Goal: Task Accomplishment & Management: Use online tool/utility

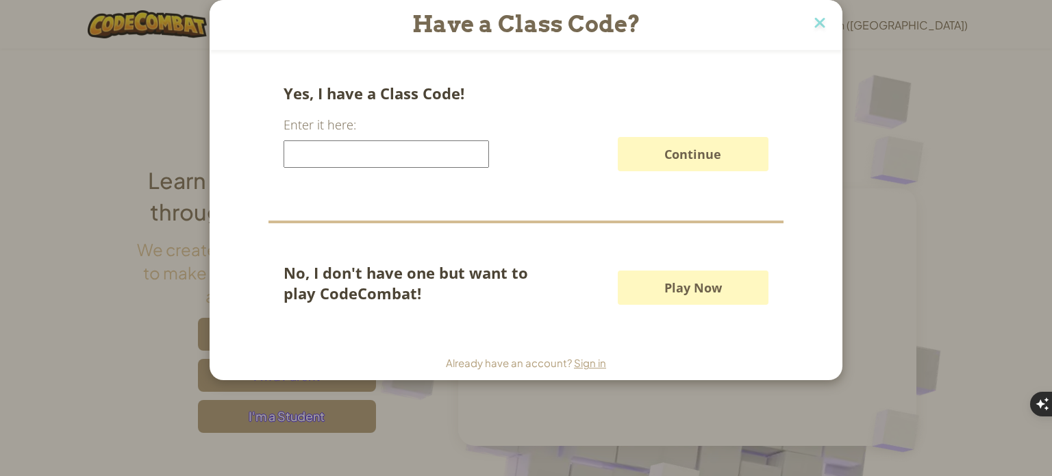
click at [734, 294] on button "Play Now" at bounding box center [693, 287] width 151 height 34
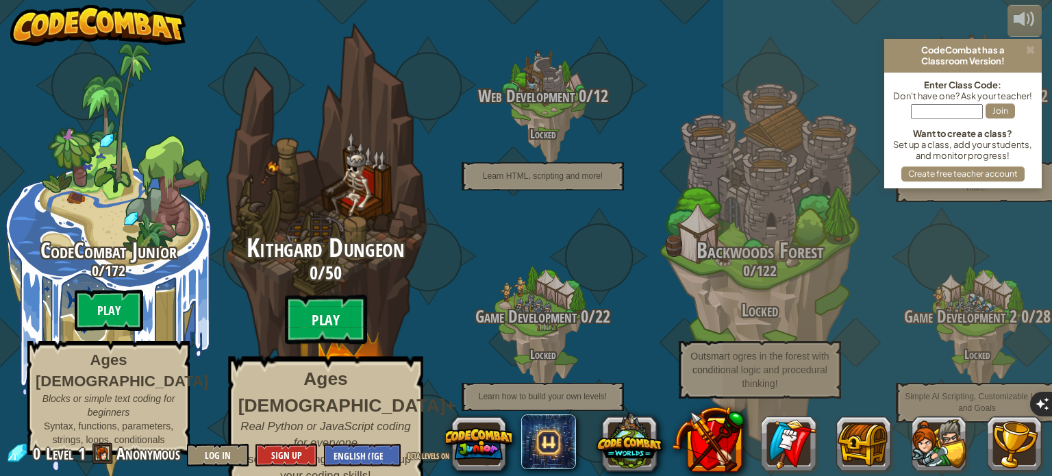
click at [338, 322] on btn "Play" at bounding box center [326, 319] width 82 height 49
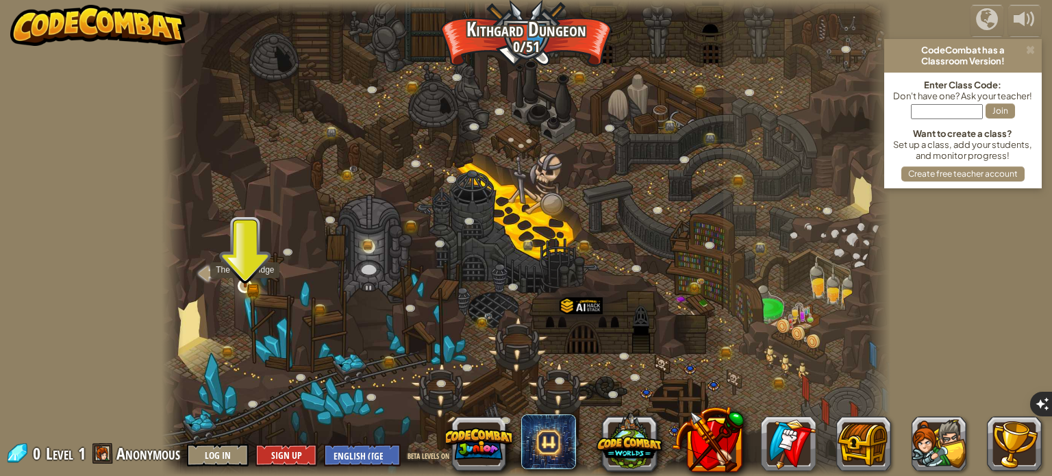
click at [248, 276] on img at bounding box center [245, 268] width 18 height 39
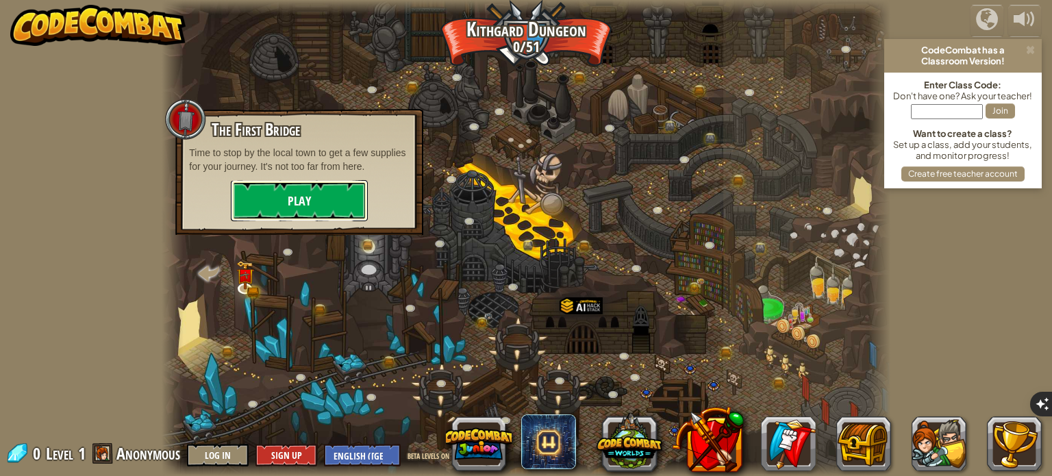
click at [285, 196] on button "Play" at bounding box center [299, 200] width 137 height 41
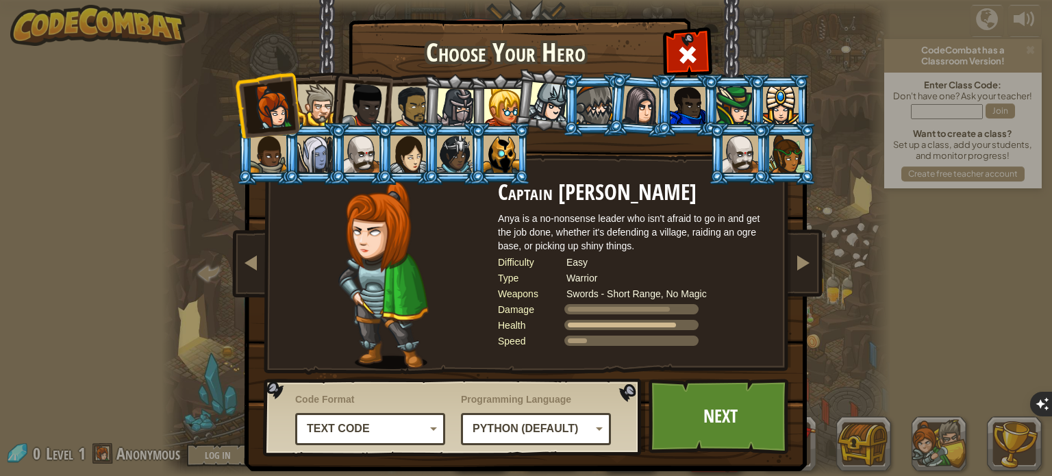
click at [469, 97] on li at bounding box center [500, 105] width 62 height 62
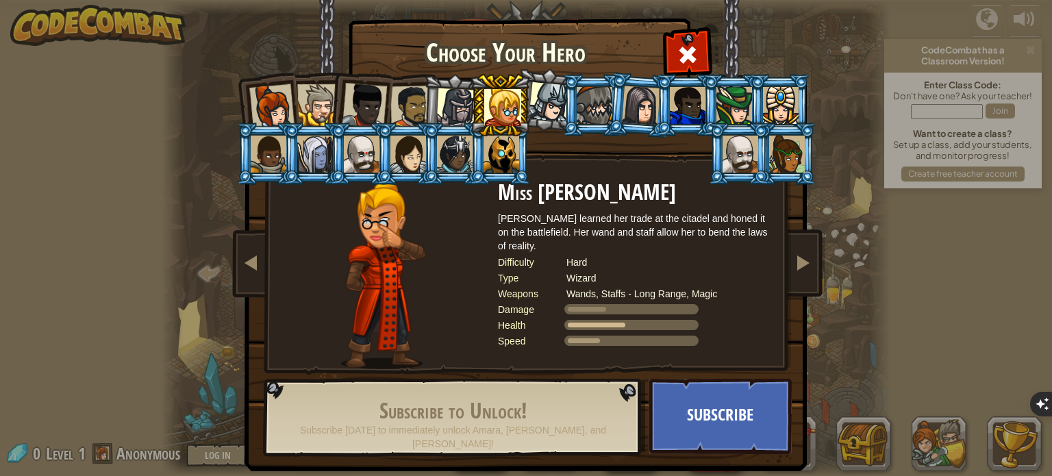
click at [437, 165] on div at bounding box center [455, 154] width 36 height 37
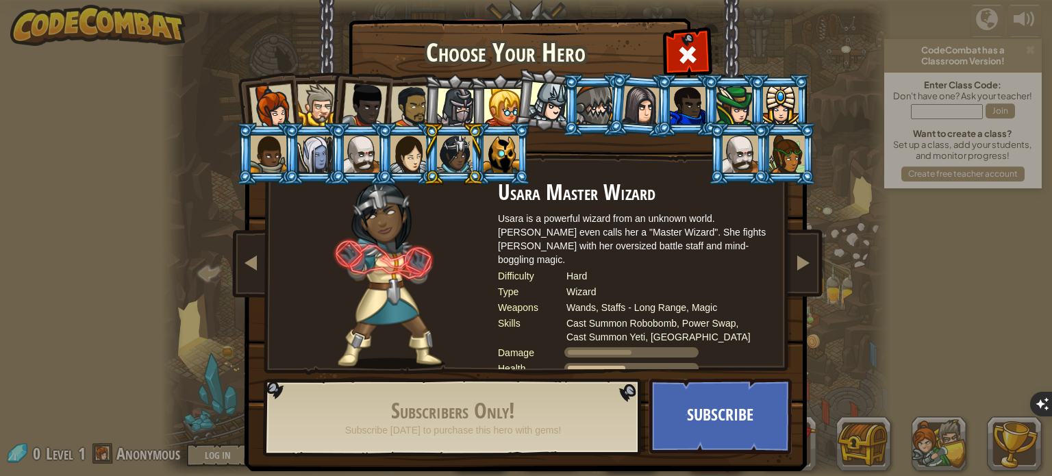
click at [422, 165] on div at bounding box center [408, 154] width 36 height 37
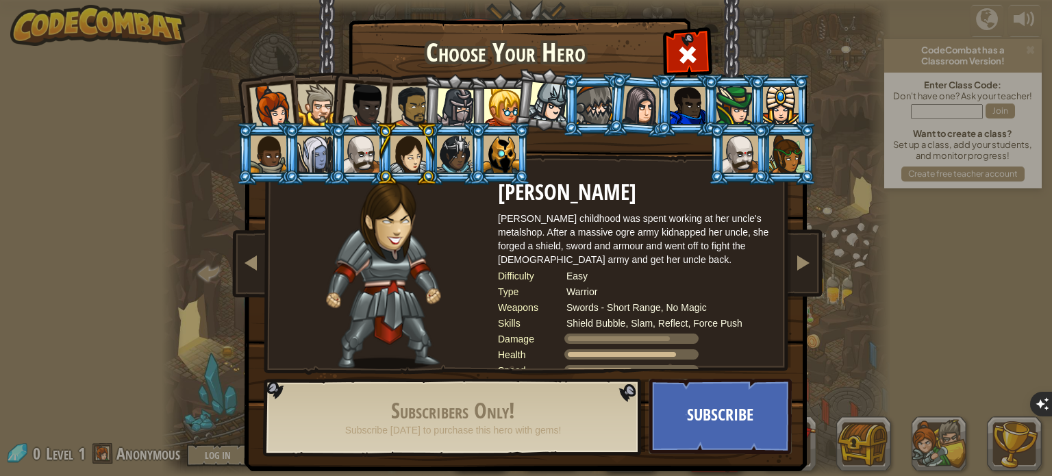
click at [347, 163] on div at bounding box center [362, 154] width 36 height 37
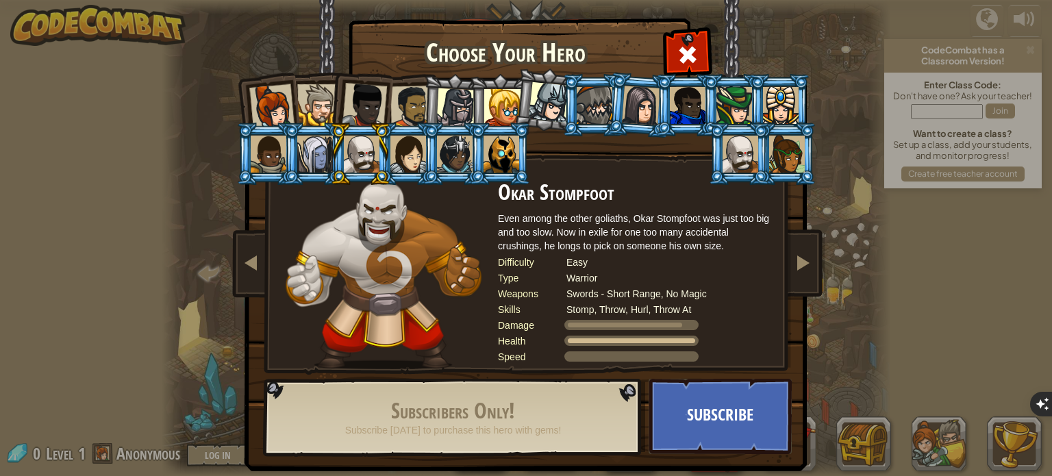
click at [292, 158] on li at bounding box center [314, 154] width 62 height 62
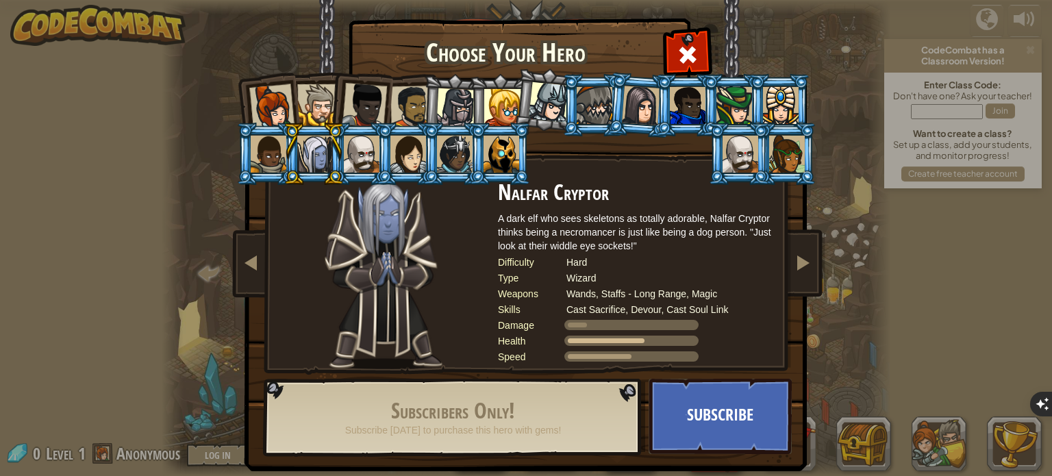
click at [544, 110] on div at bounding box center [549, 102] width 40 height 40
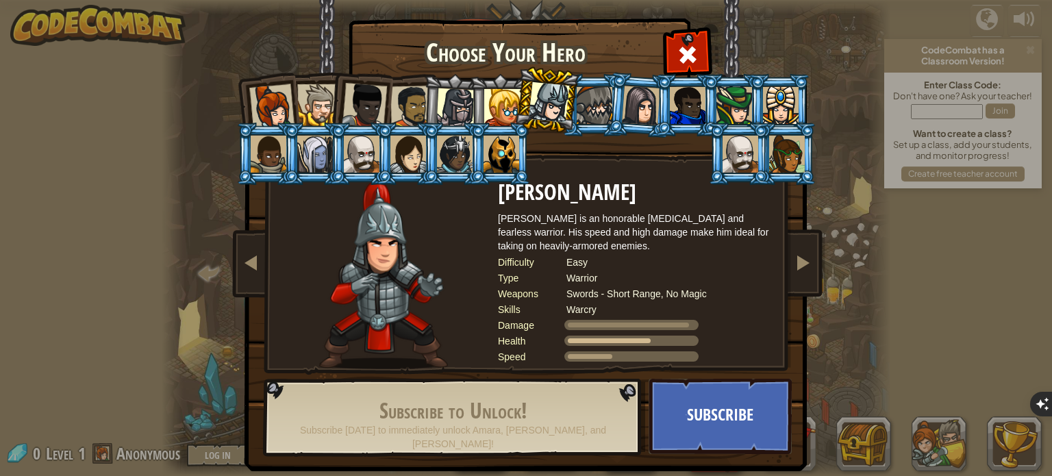
click at [481, 102] on li at bounding box center [500, 105] width 62 height 62
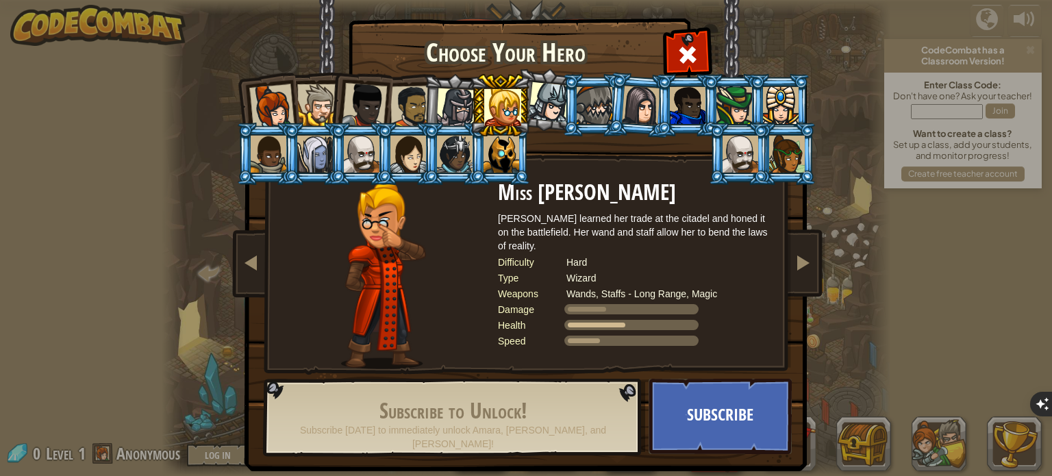
click at [464, 101] on div at bounding box center [455, 107] width 39 height 39
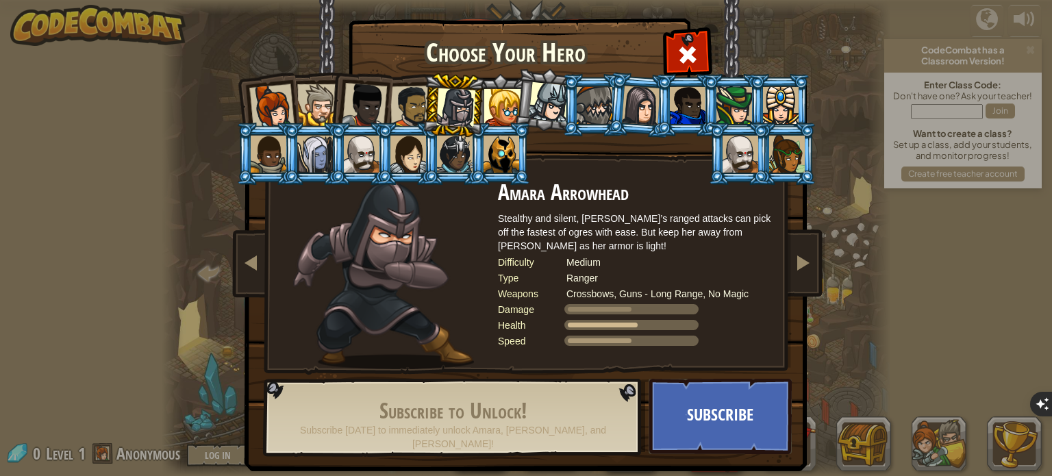
click at [418, 99] on div at bounding box center [411, 107] width 42 height 42
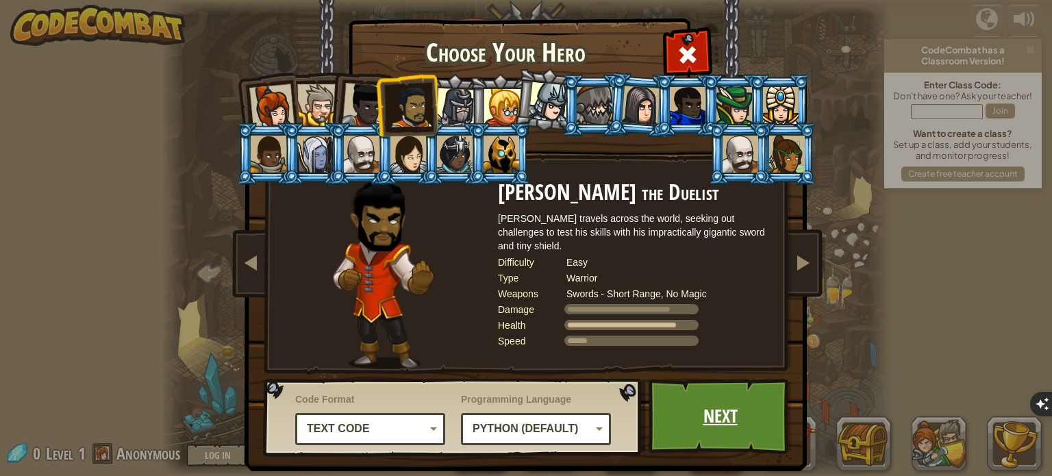
click at [728, 402] on link "Next" at bounding box center [719, 416] width 143 height 75
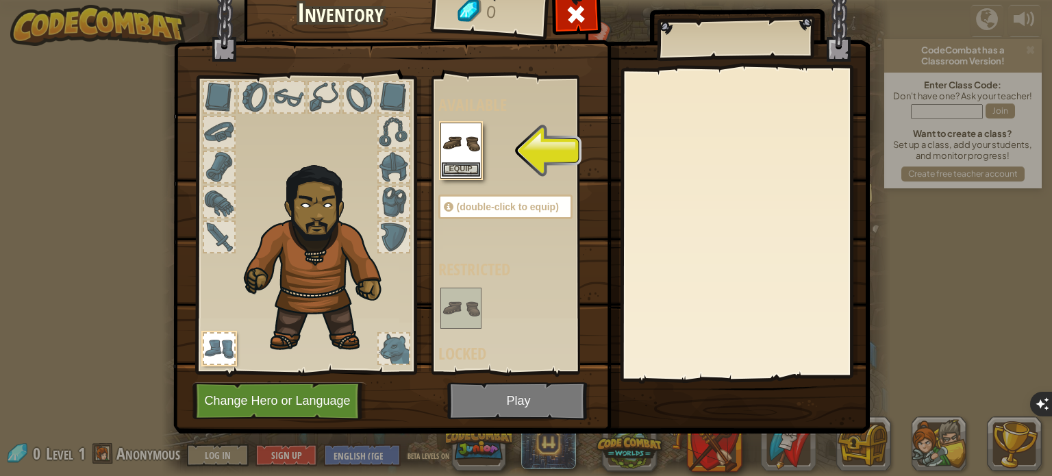
click at [442, 133] on img at bounding box center [461, 143] width 38 height 38
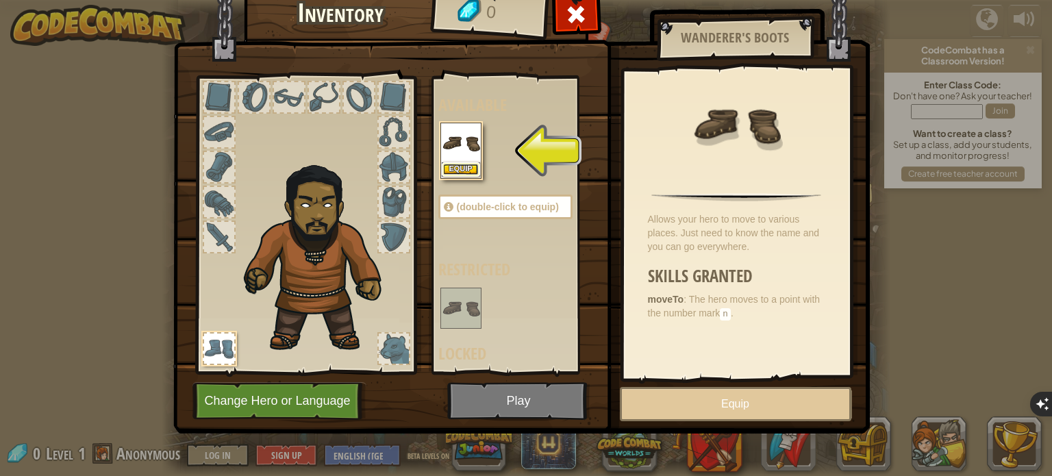
click at [458, 165] on button "Equip" at bounding box center [461, 169] width 38 height 14
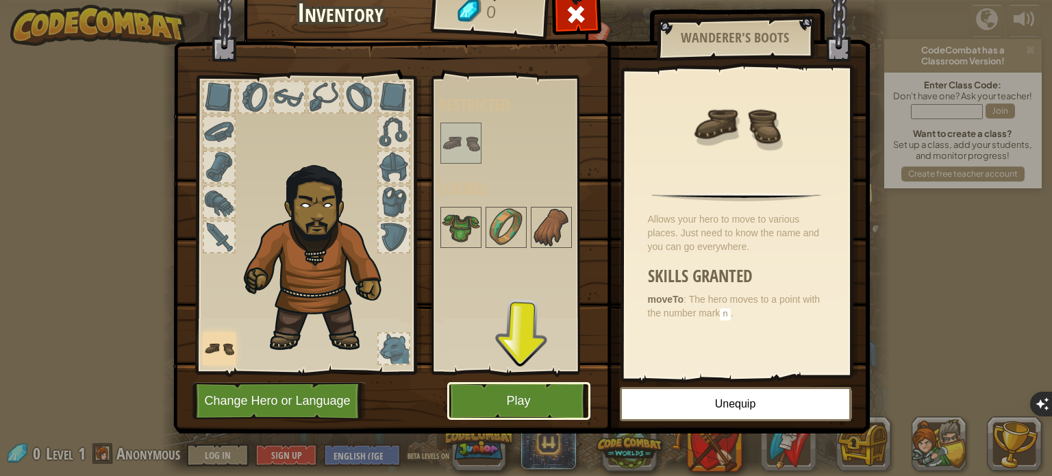
click at [516, 402] on button "Play" at bounding box center [518, 401] width 143 height 38
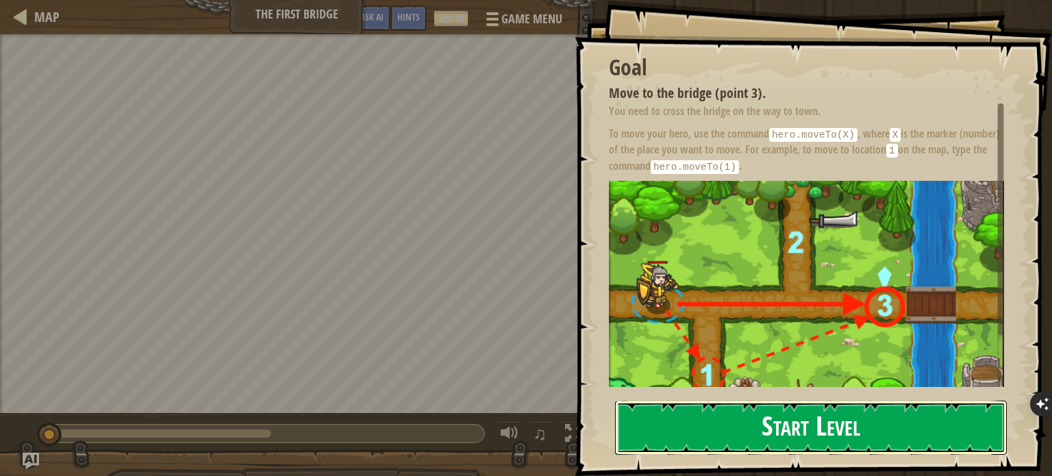
click at [729, 408] on button "Start Level" at bounding box center [811, 428] width 392 height 54
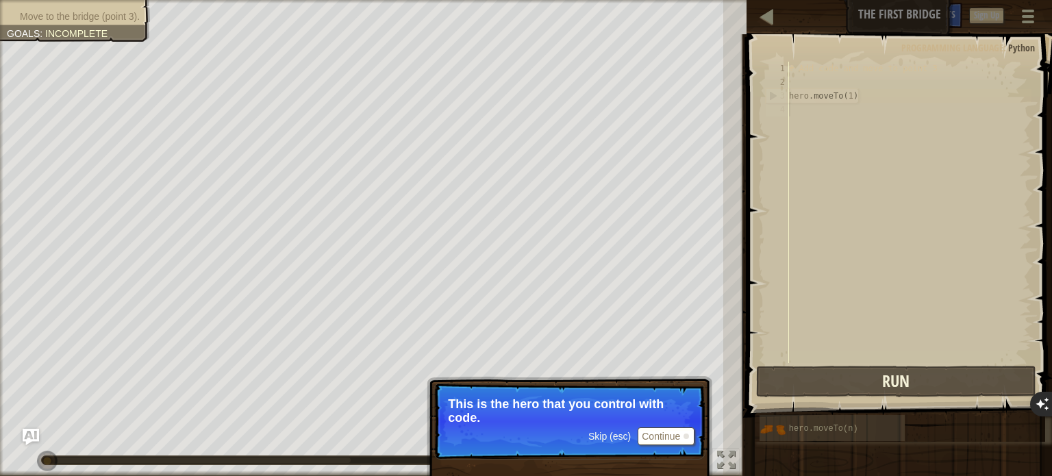
click at [618, 431] on span "Skip (esc)" at bounding box center [609, 436] width 42 height 11
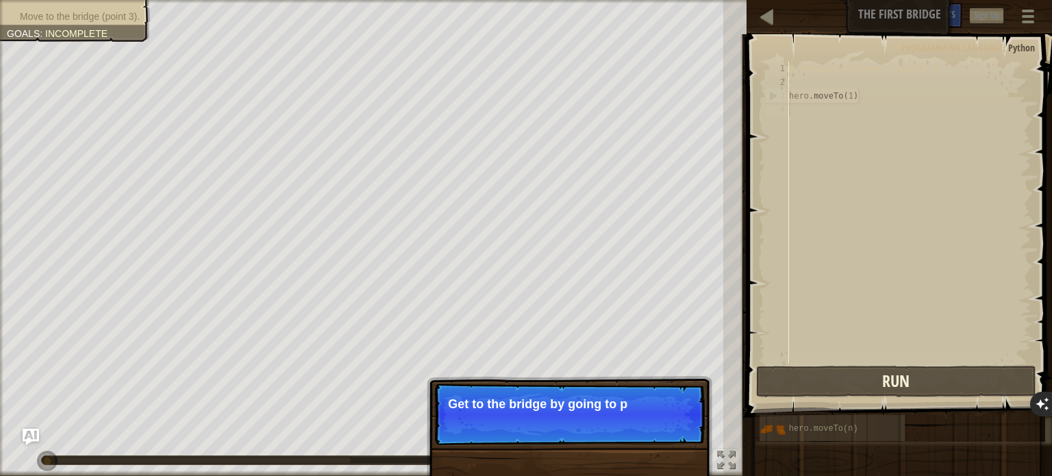
click at [683, 418] on p "Skip (esc) Continue Get to the bridge by going to p" at bounding box center [569, 414] width 272 height 63
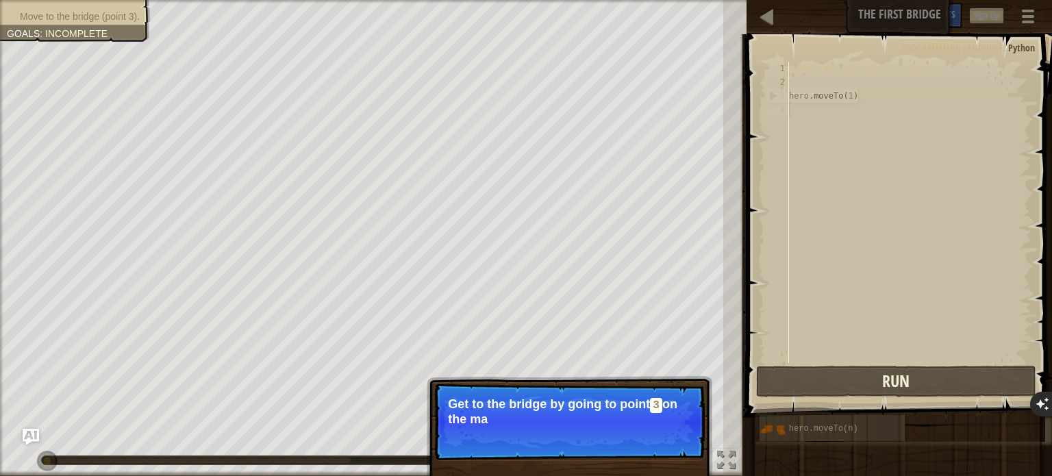
click at [673, 429] on p "Skip (esc) Continue Get to the bridge by going to point 3 on the ma" at bounding box center [569, 422] width 272 height 78
click at [642, 409] on p "Get to the bridge by going to point 3 on the map." at bounding box center [569, 411] width 243 height 29
click at [647, 431] on button "Continue" at bounding box center [665, 438] width 57 height 18
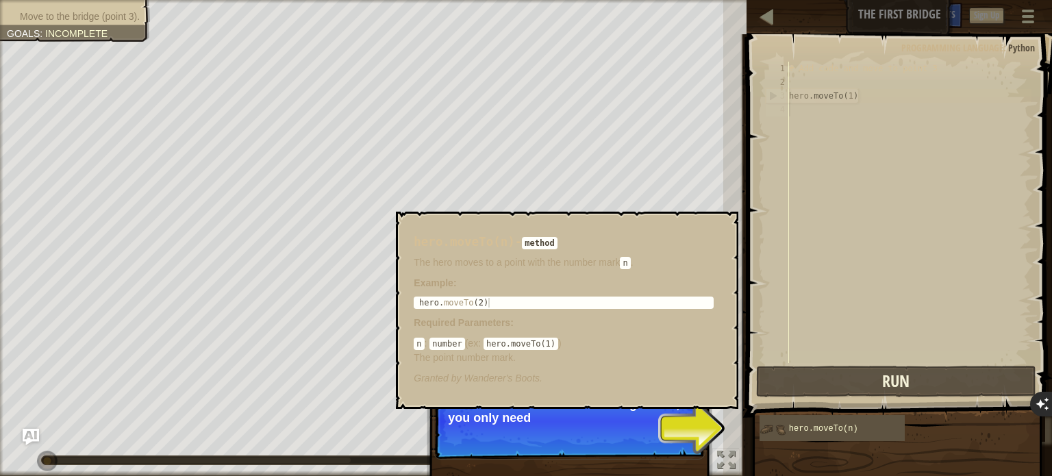
click at [771, 427] on img at bounding box center [772, 429] width 26 height 26
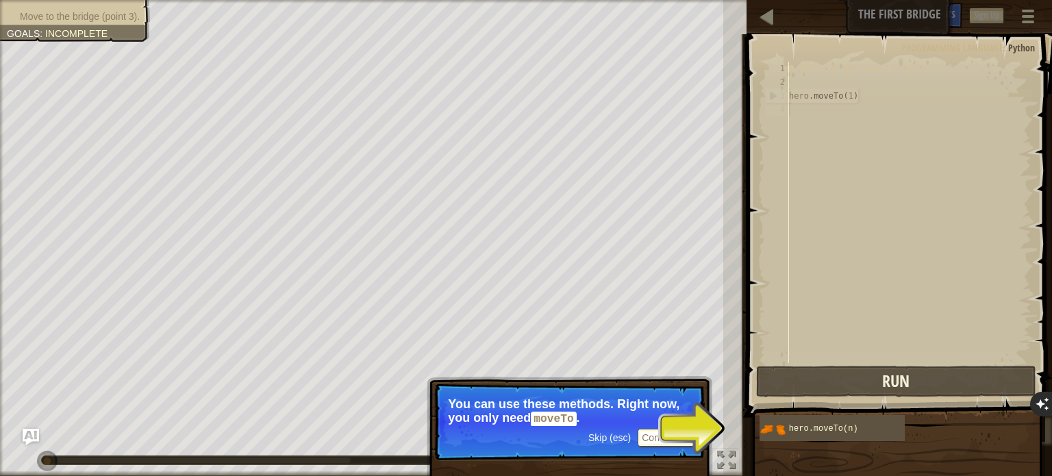
click at [644, 437] on button "Continue" at bounding box center [665, 438] width 57 height 18
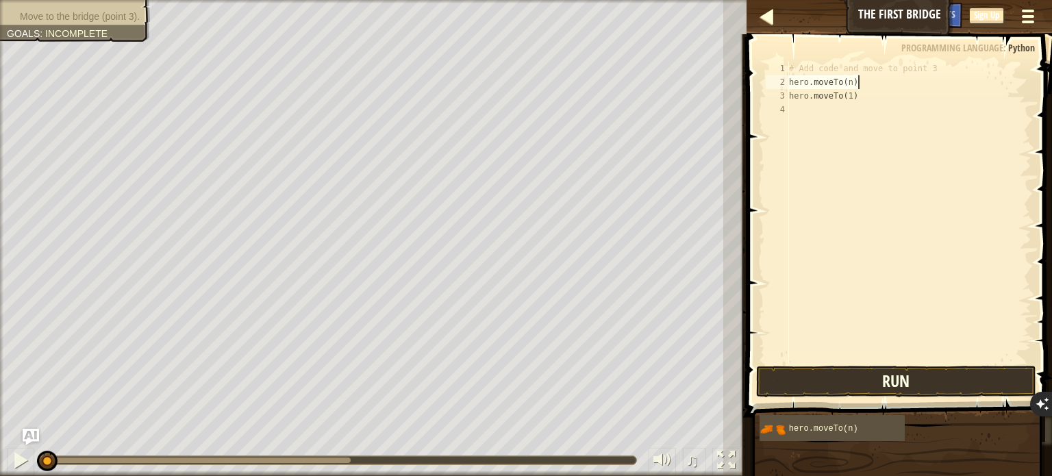
type textarea "hero.moveTo(1)"
click at [852, 112] on div "# Add code and move to point 3 hero . moveTo ( 1 ) hero . moveTo ( n )" at bounding box center [908, 226] width 245 height 329
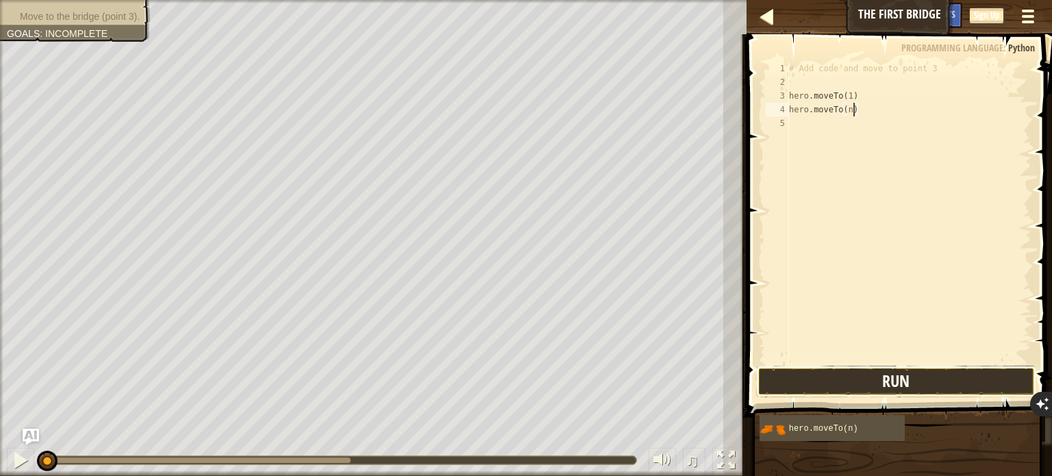
click at [791, 383] on button "Run" at bounding box center [896, 381] width 280 height 31
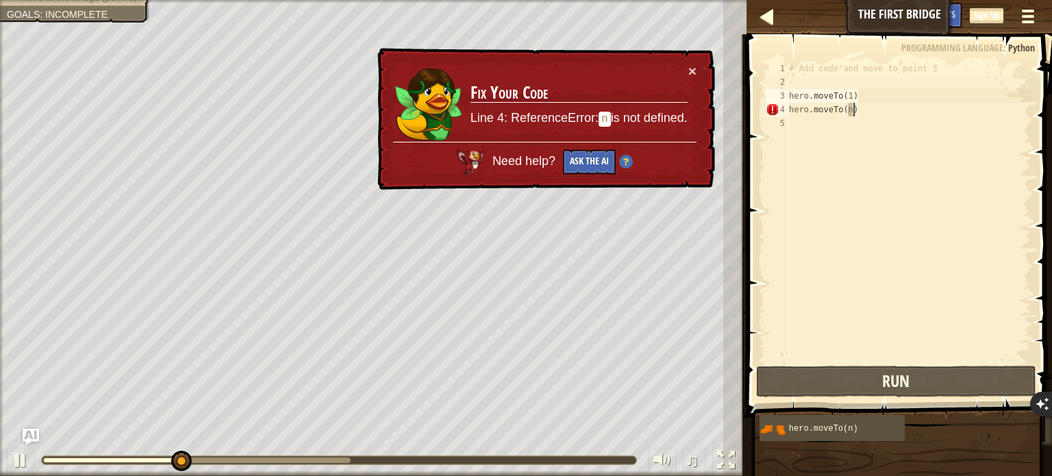
click at [852, 108] on div "# Add code and move to point 3 hero . moveTo ( 1 ) hero . moveTo ( n )" at bounding box center [908, 226] width 245 height 329
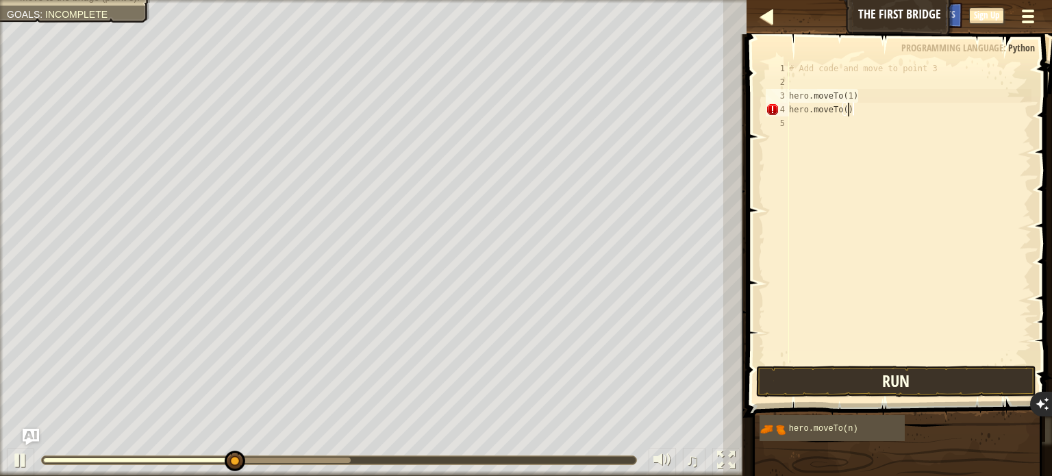
scroll to position [6, 5]
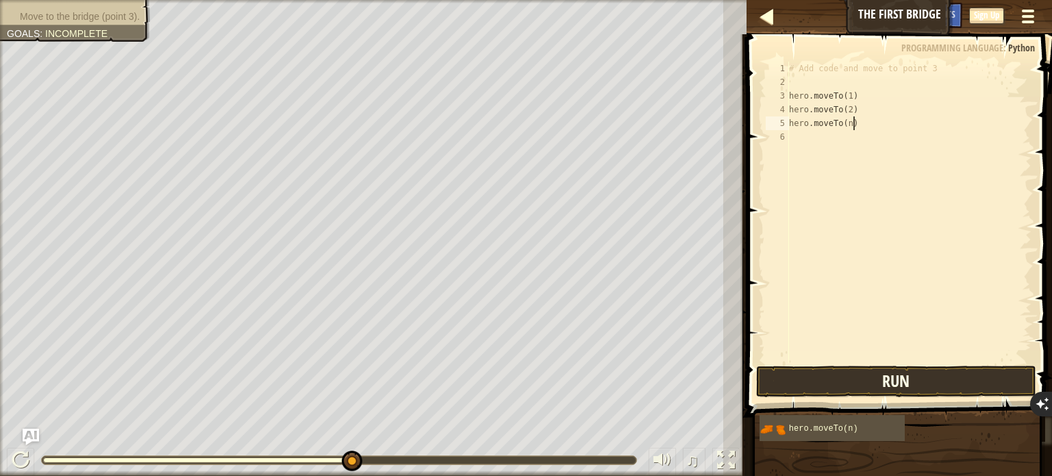
click at [852, 123] on div "# Add code and move to point 3 hero . moveTo ( 1 ) hero . moveTo ( 2 ) hero . m…" at bounding box center [908, 226] width 245 height 329
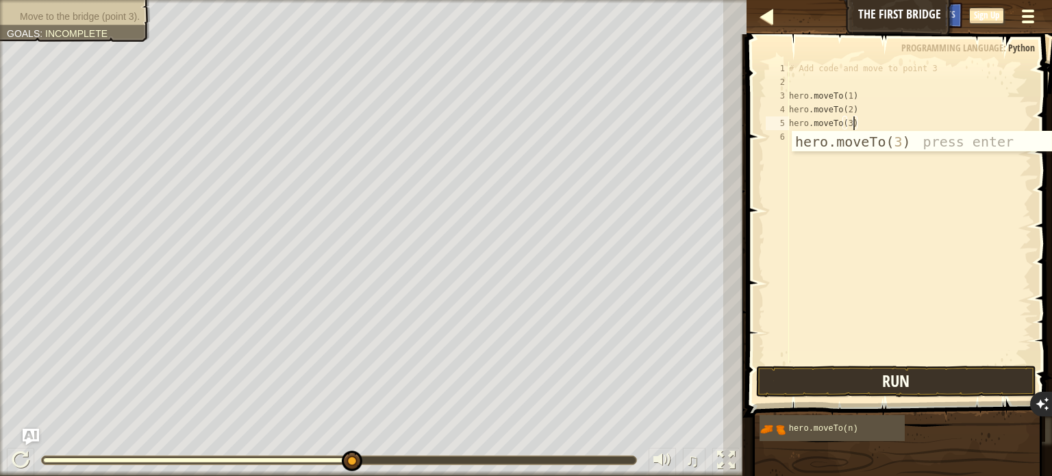
type textarea "hero.moveTo(3)"
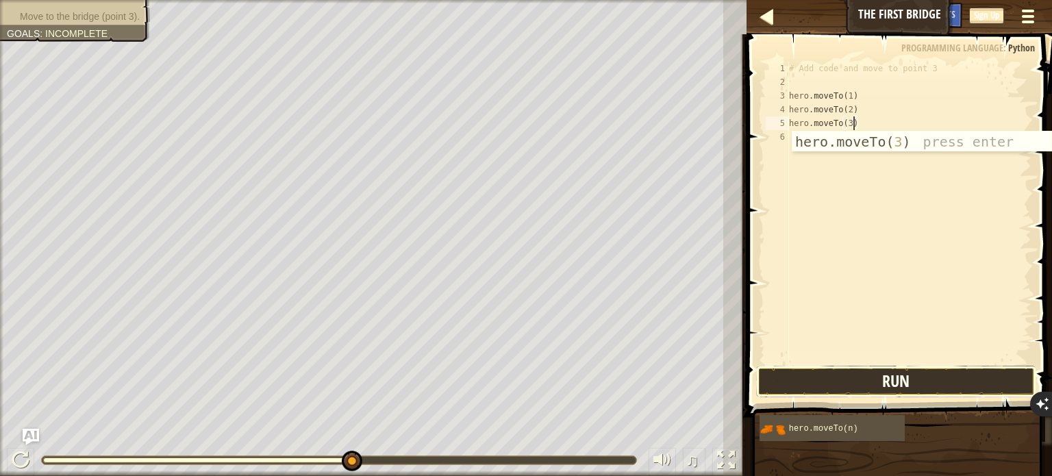
click at [848, 385] on button "Run" at bounding box center [896, 381] width 280 height 31
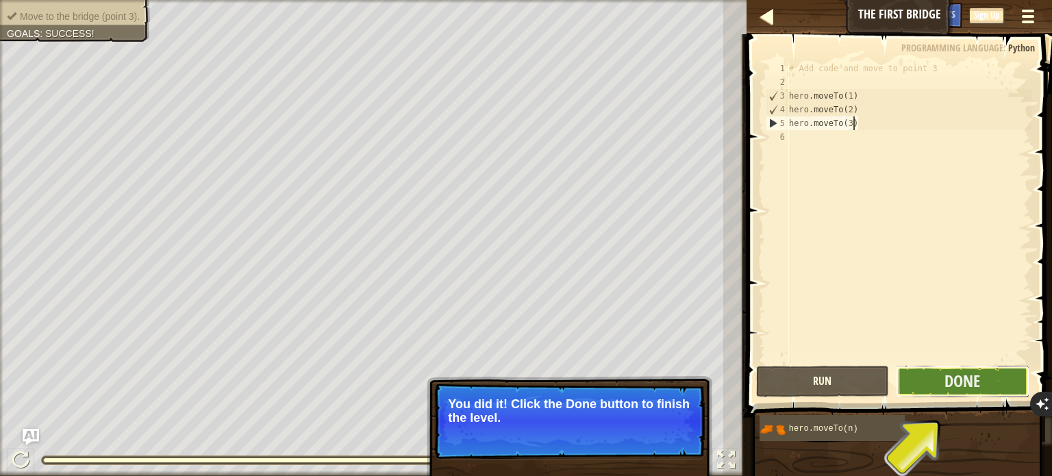
click at [929, 379] on button "Done" at bounding box center [963, 381] width 134 height 31
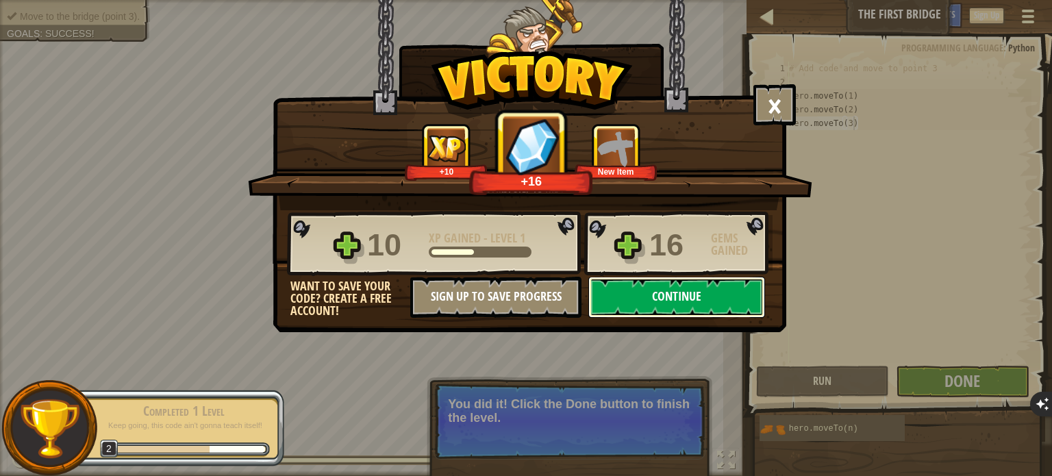
click at [622, 292] on button "Continue" at bounding box center [676, 297] width 177 height 41
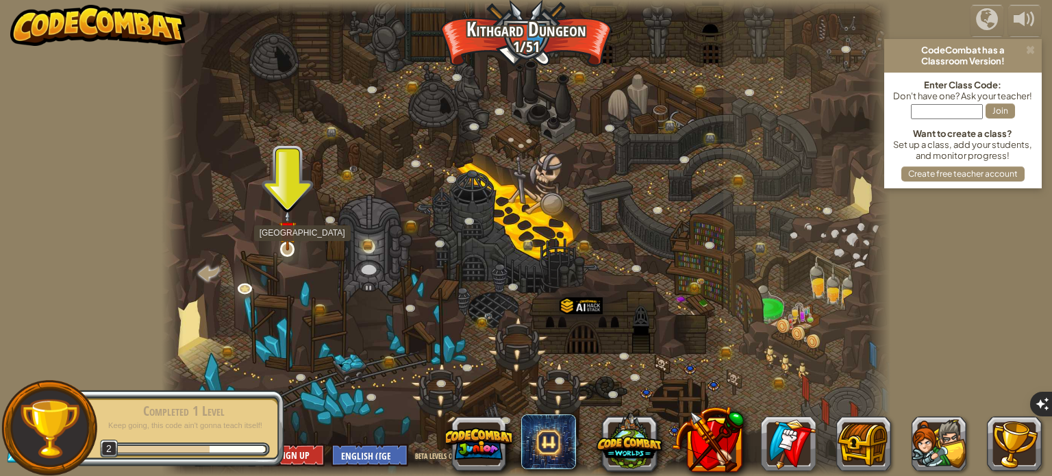
click at [285, 242] on img at bounding box center [288, 229] width 18 height 41
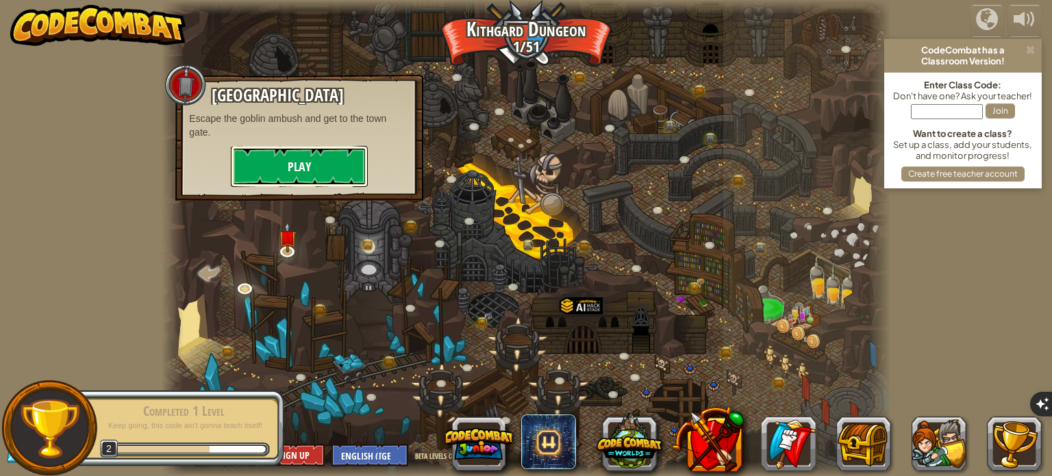
click at [302, 173] on button "Play" at bounding box center [299, 166] width 137 height 41
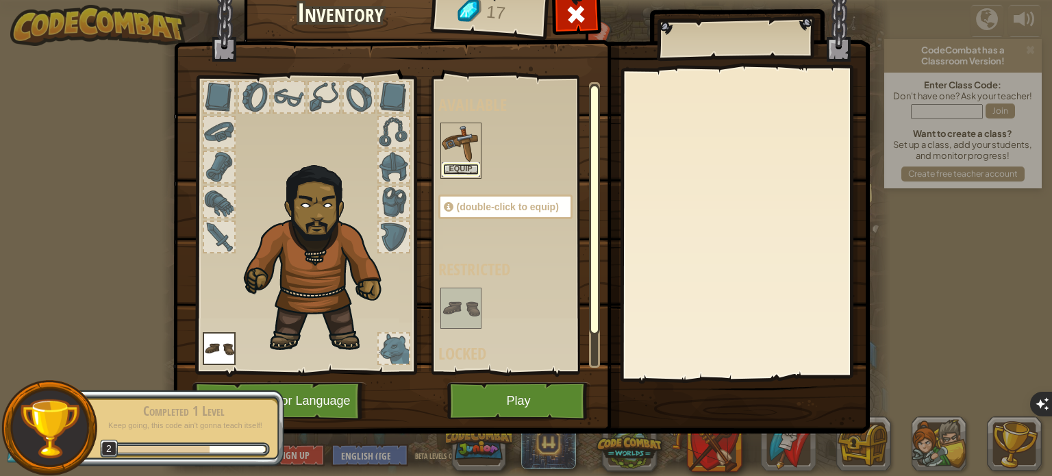
click at [452, 169] on button "Equip" at bounding box center [461, 169] width 38 height 14
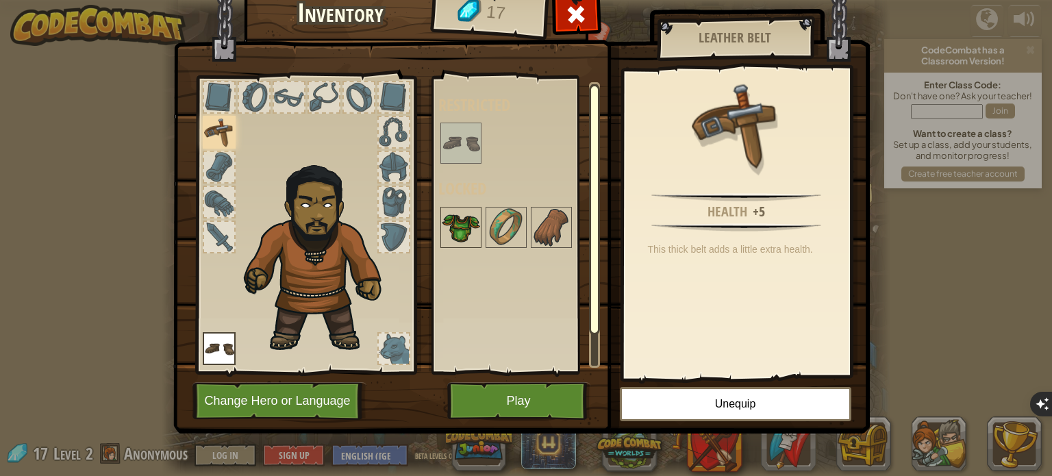
click at [459, 208] on img at bounding box center [461, 227] width 38 height 38
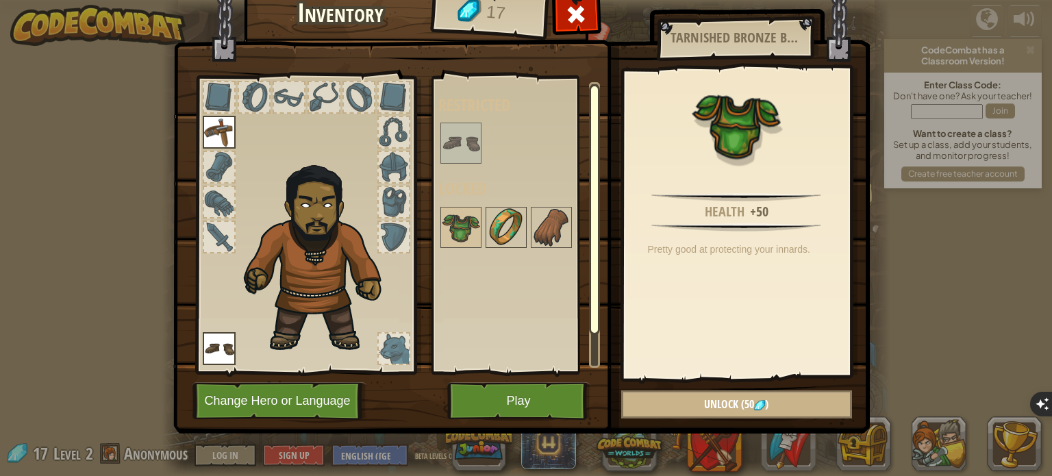
click at [513, 231] on img at bounding box center [506, 227] width 38 height 38
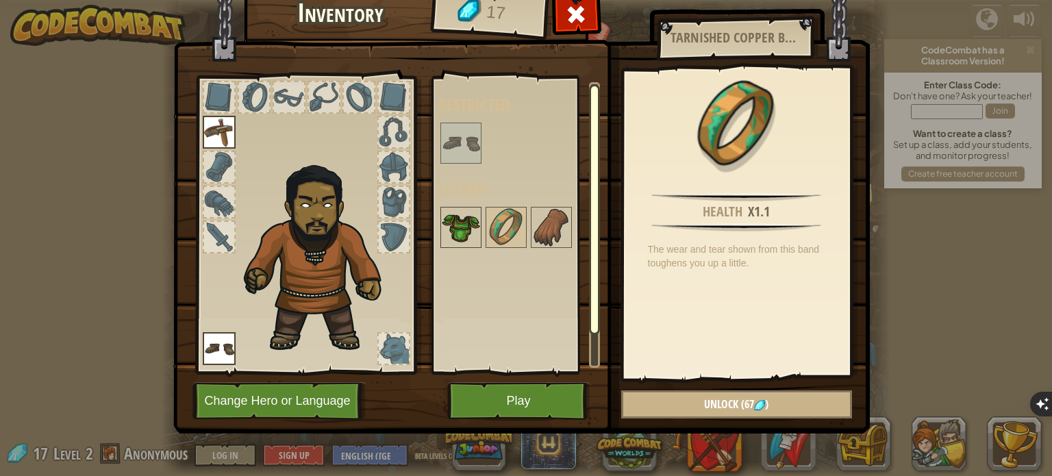
click at [463, 233] on img at bounding box center [461, 227] width 38 height 38
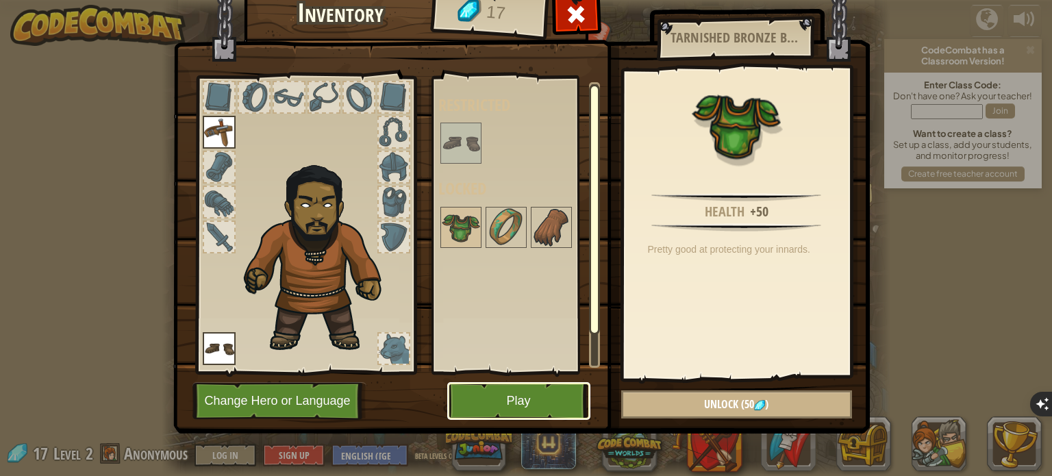
click at [487, 404] on button "Play" at bounding box center [518, 401] width 143 height 38
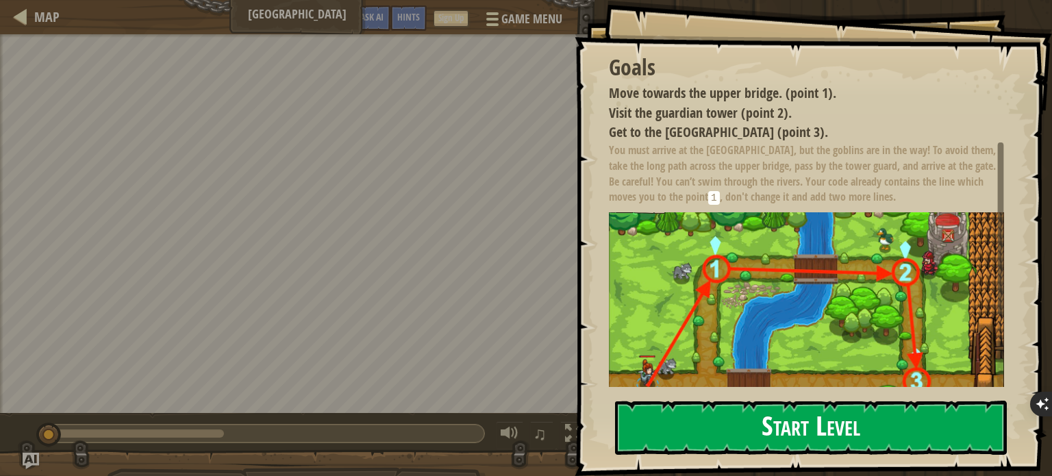
click at [783, 277] on img at bounding box center [806, 335] width 395 height 247
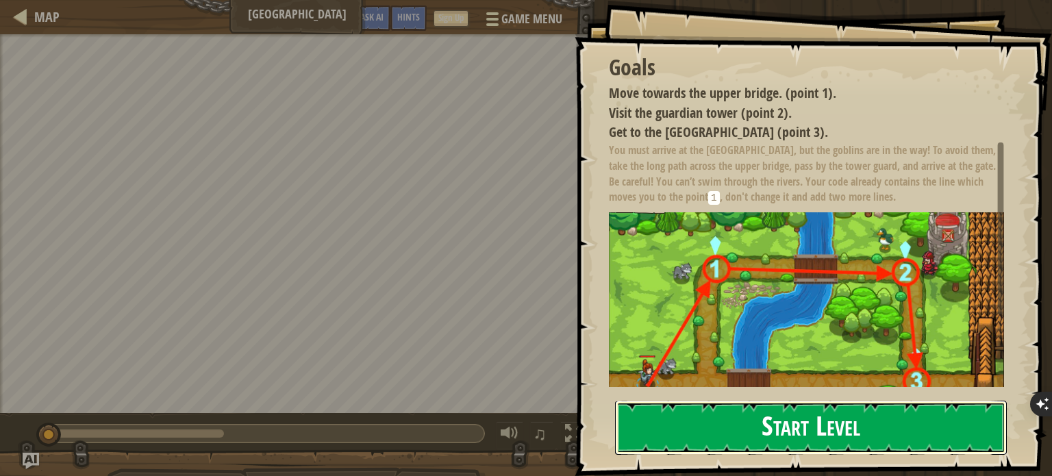
click at [674, 415] on button "Start Level" at bounding box center [811, 428] width 392 height 54
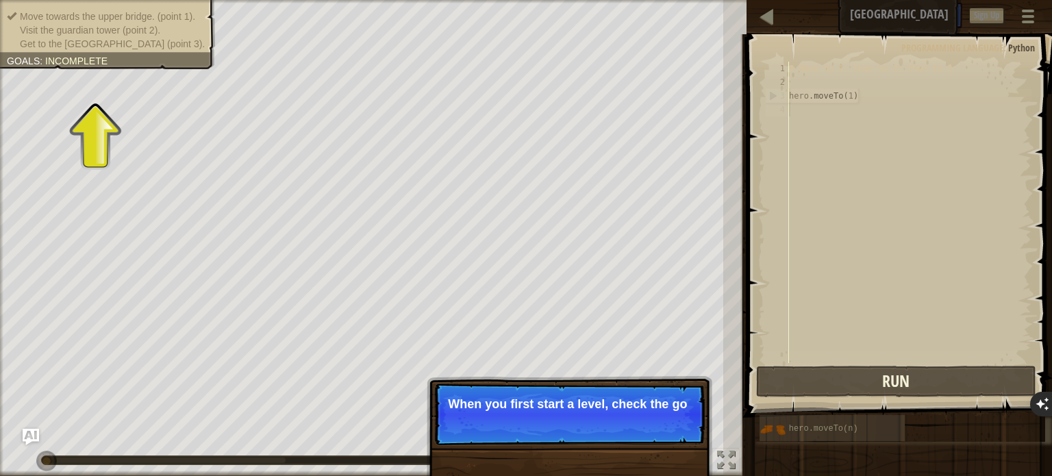
click at [544, 401] on p "When you first start a level, check the go" at bounding box center [569, 404] width 243 height 14
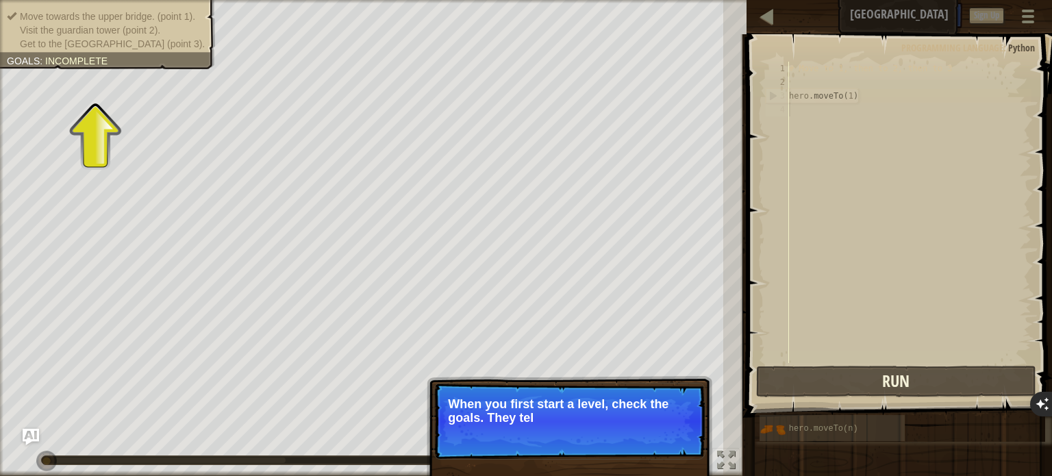
click at [544, 401] on p "When you first start a level, check the goals. They tel" at bounding box center [569, 410] width 243 height 27
click at [37, 55] on span "Goals" at bounding box center [23, 60] width 33 height 11
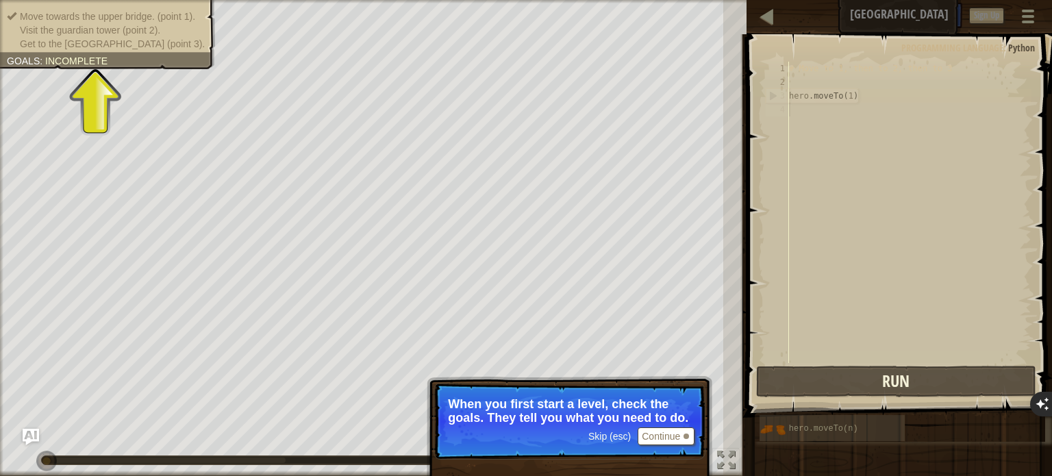
scroll to position [6, 0]
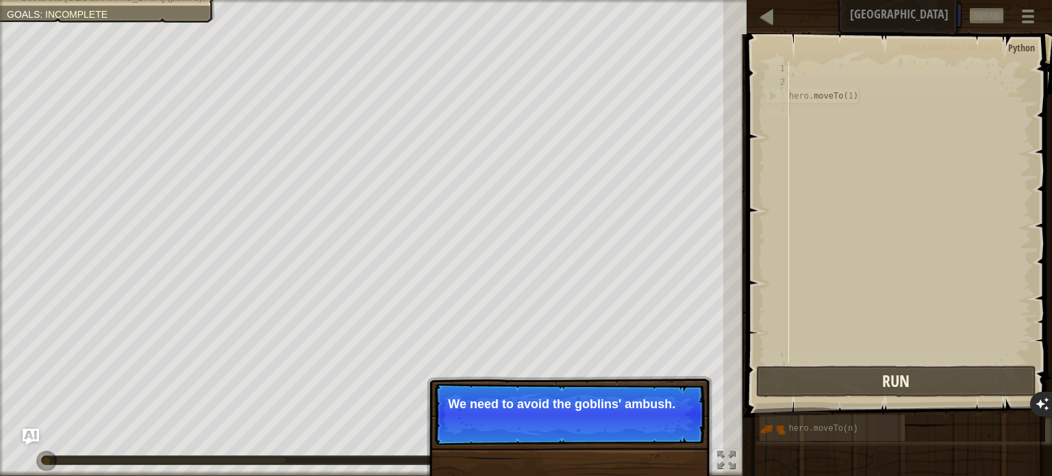
click at [607, 377] on div "Skip (esc) Continue We need to avoid the goblins' ambush." at bounding box center [569, 477] width 285 height 203
click at [592, 427] on span "Skip (esc)" at bounding box center [609, 422] width 42 height 11
click at [583, 403] on p "First, the hero move" at bounding box center [569, 404] width 243 height 14
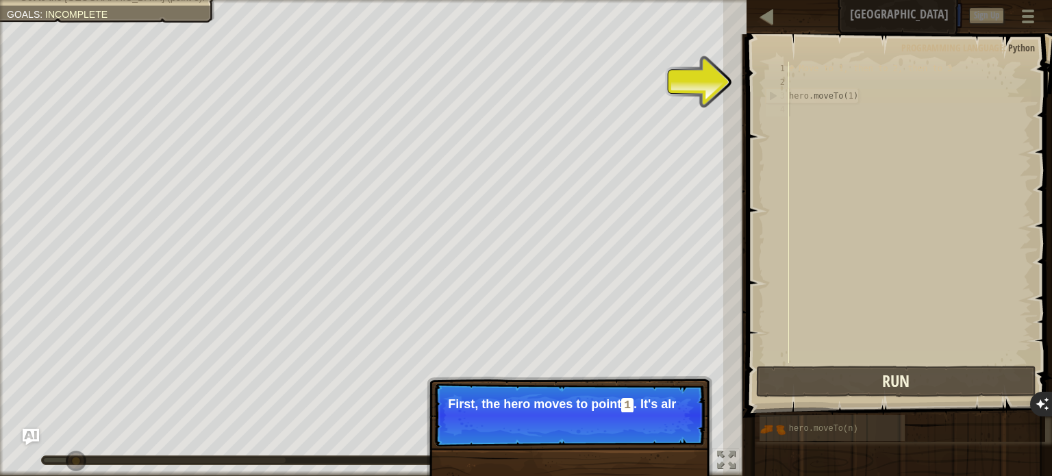
click at [698, 405] on p "Skip (esc) Continue First, the hero moves to point 1 . It's alr" at bounding box center [569, 415] width 272 height 64
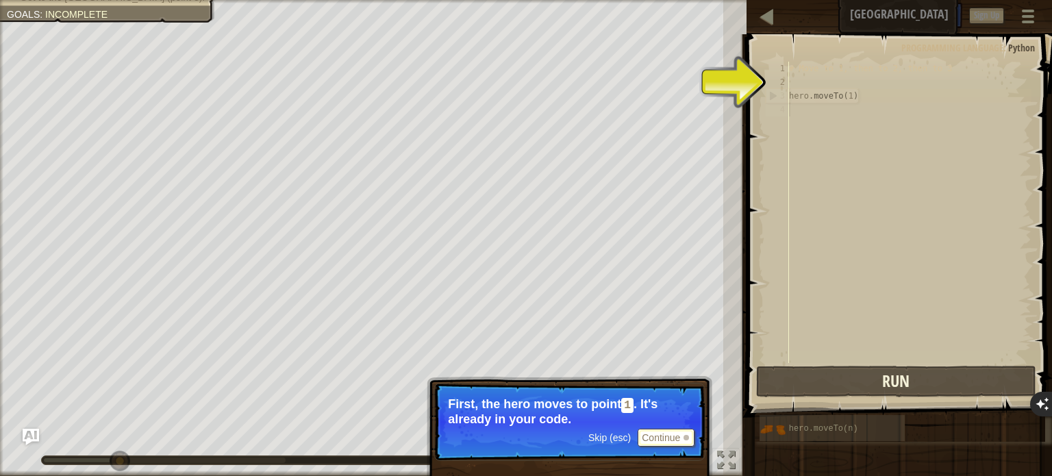
click at [669, 431] on button "Continue" at bounding box center [665, 438] width 57 height 18
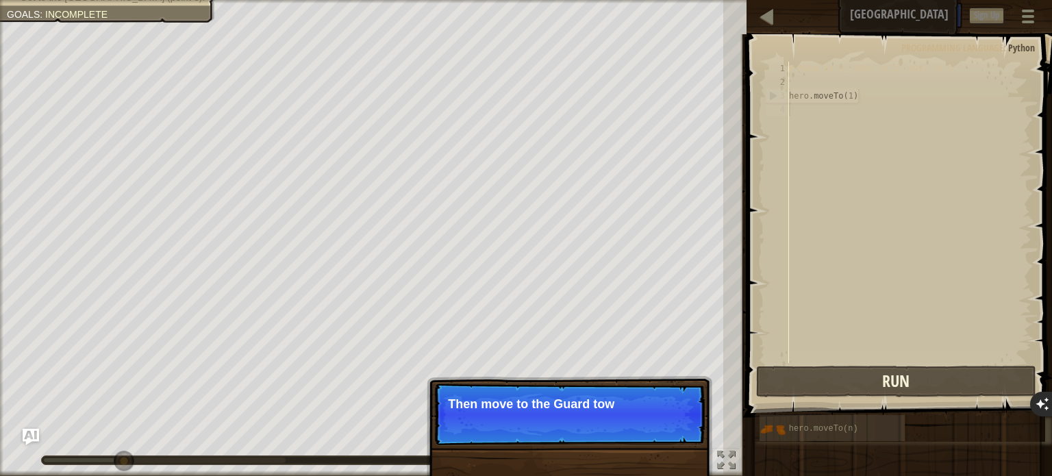
click at [665, 430] on p "Skip (esc) Continue Then move to the Guard tow" at bounding box center [569, 414] width 272 height 63
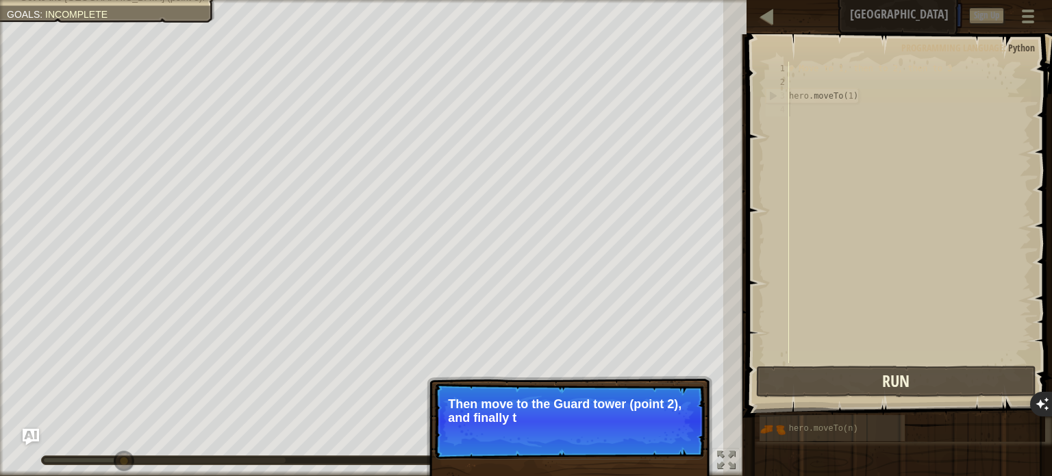
click at [665, 430] on p "Skip (esc) Continue Then move to the [GEOGRAPHIC_DATA] (point 2), and finally t" at bounding box center [569, 421] width 272 height 77
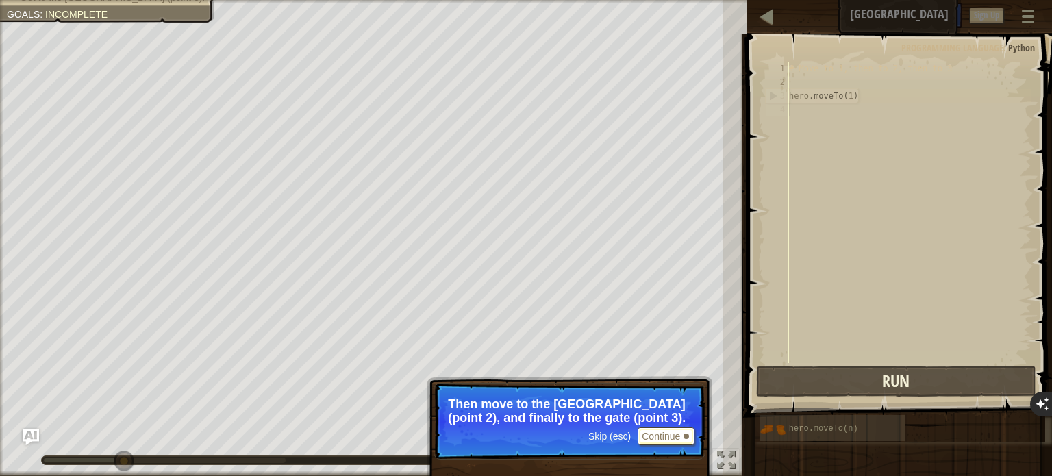
click at [665, 430] on button "Continue" at bounding box center [665, 436] width 57 height 18
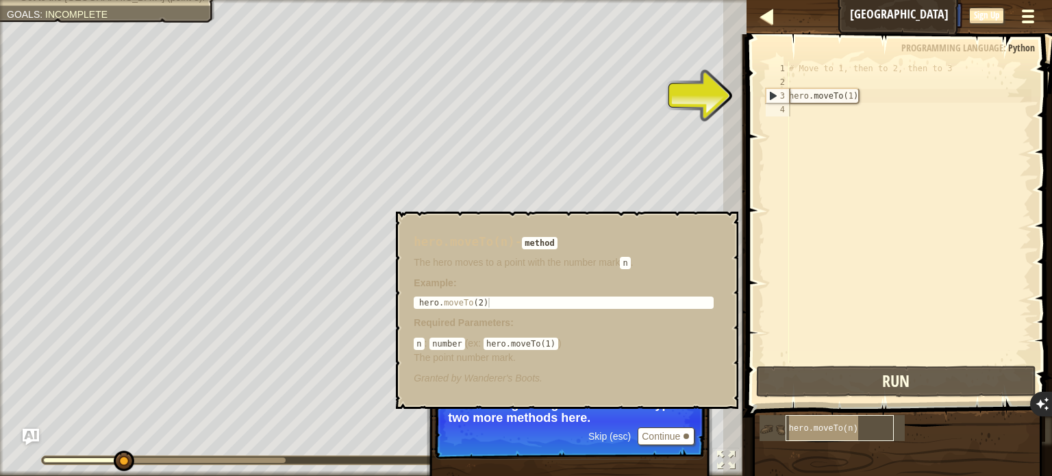
type textarea "hero.moveTo(n)# Move to 1, then to 2, then to 3"
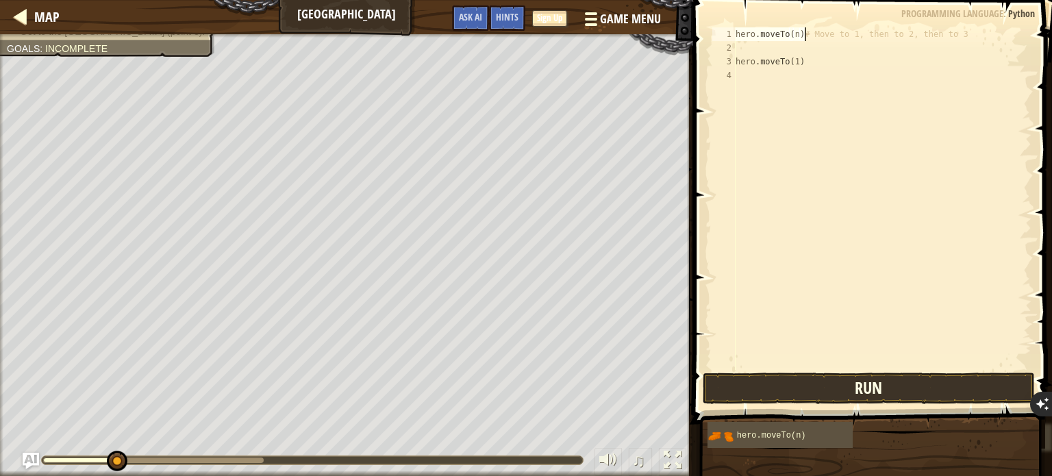
type textarea "hero.moveTo(1)"
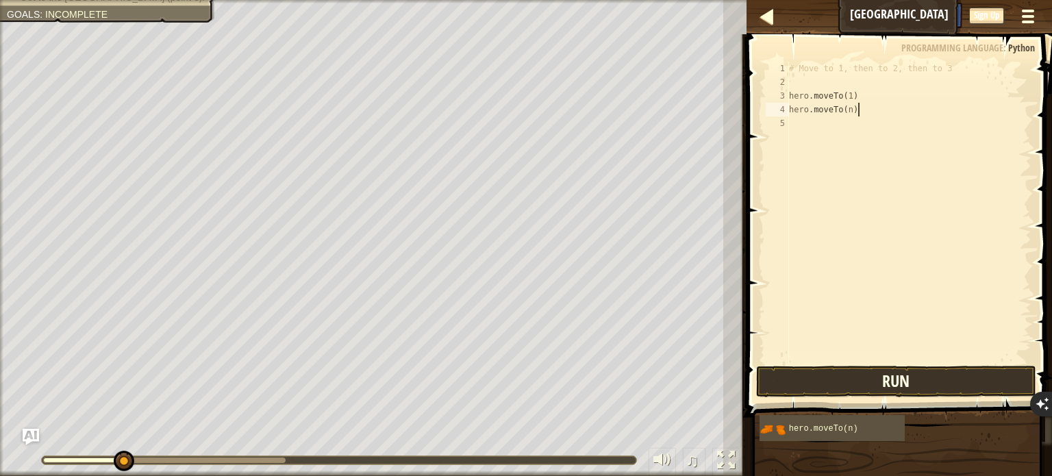
click at [856, 110] on div "# Move to 1, then to 2, then to 3 hero . moveTo ( 1 ) hero . moveTo ( n )" at bounding box center [908, 226] width 245 height 329
click at [855, 113] on div "# Move to 1, then to 2, then to 3 hero . moveTo ( 1 ) hero . moveTo ( n )" at bounding box center [908, 226] width 245 height 329
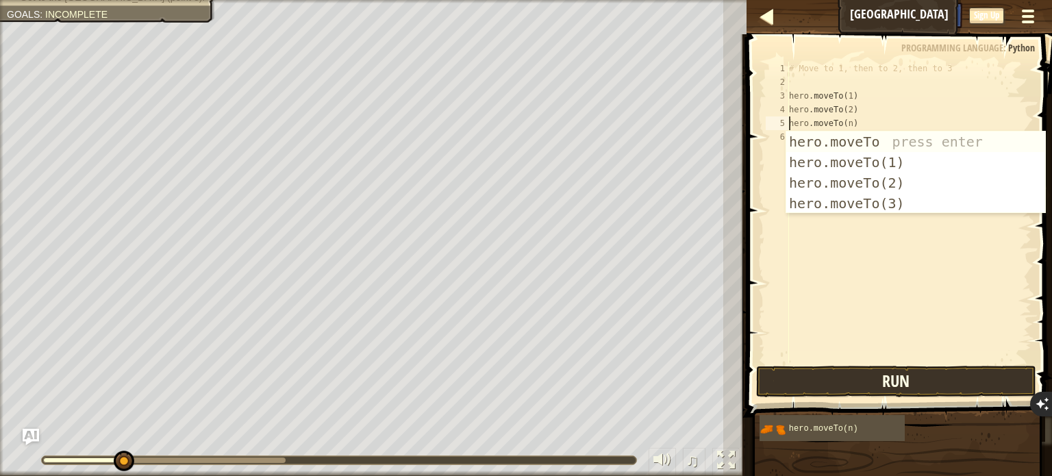
click at [850, 125] on div "# Move to 1, then to 2, then to 3 hero . moveTo ( 1 ) hero . moveTo ( 2 ) hero …" at bounding box center [908, 226] width 245 height 329
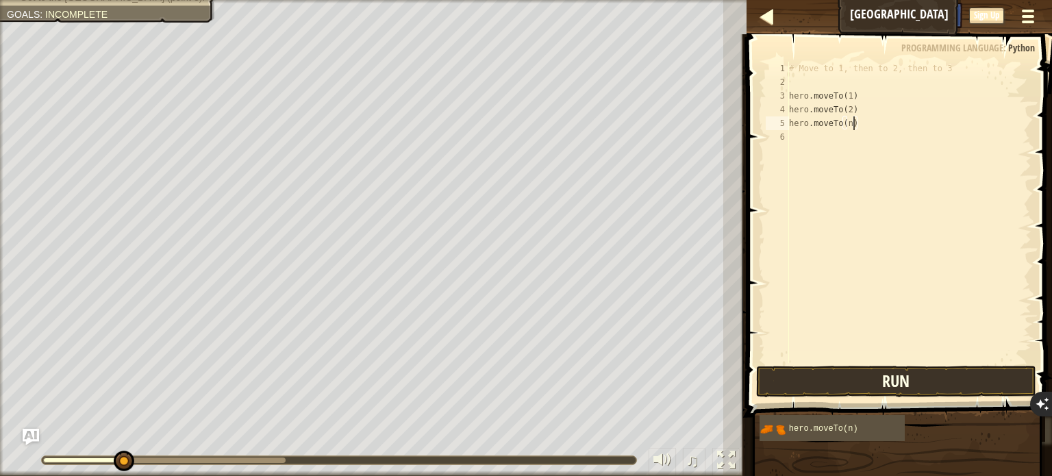
click at [851, 125] on div "# Move to 1, then to 2, then to 3 hero . moveTo ( 1 ) hero . moveTo ( 2 ) hero …" at bounding box center [908, 226] width 245 height 329
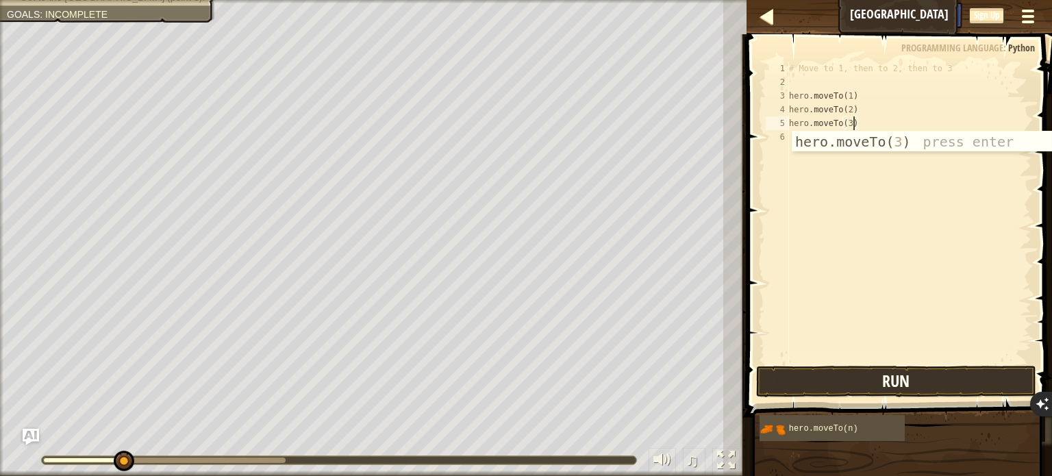
type textarea "hero.moveTo(3)"
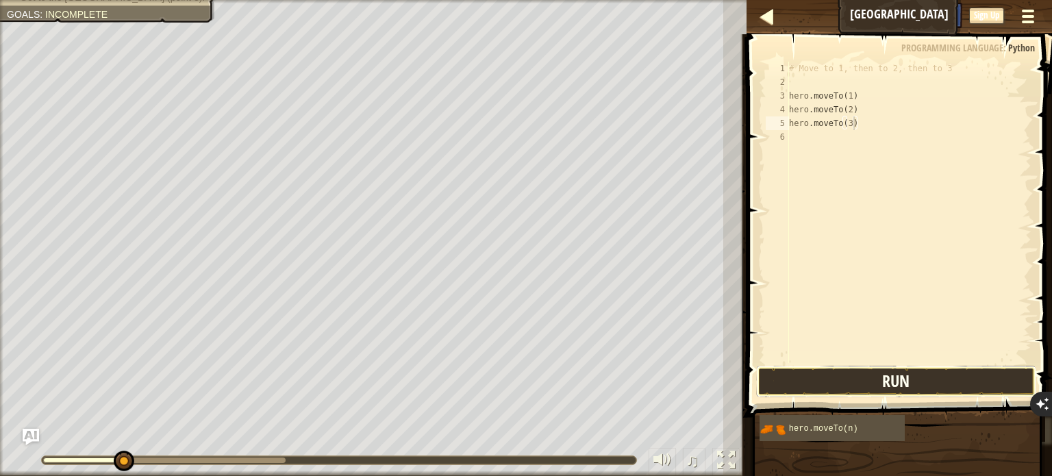
click at [872, 382] on button "Run" at bounding box center [896, 381] width 280 height 31
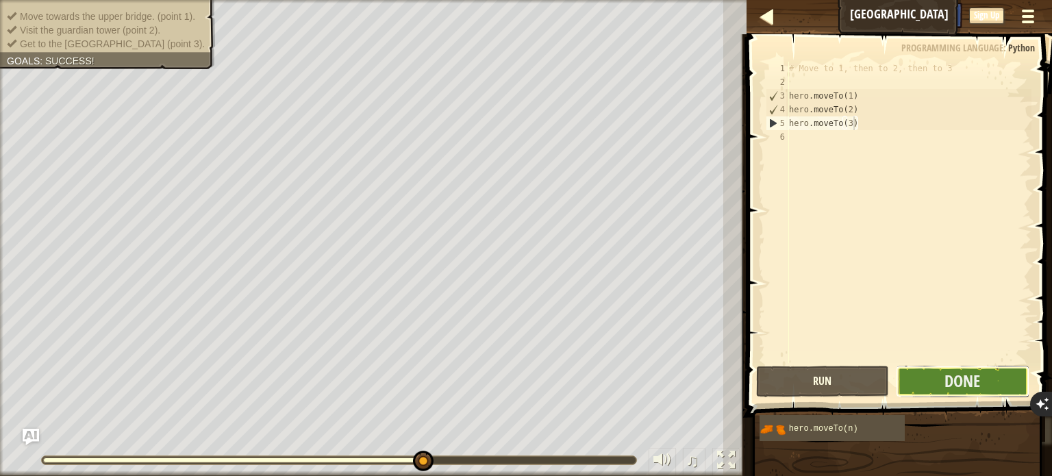
click at [989, 384] on button "Done" at bounding box center [963, 381] width 134 height 31
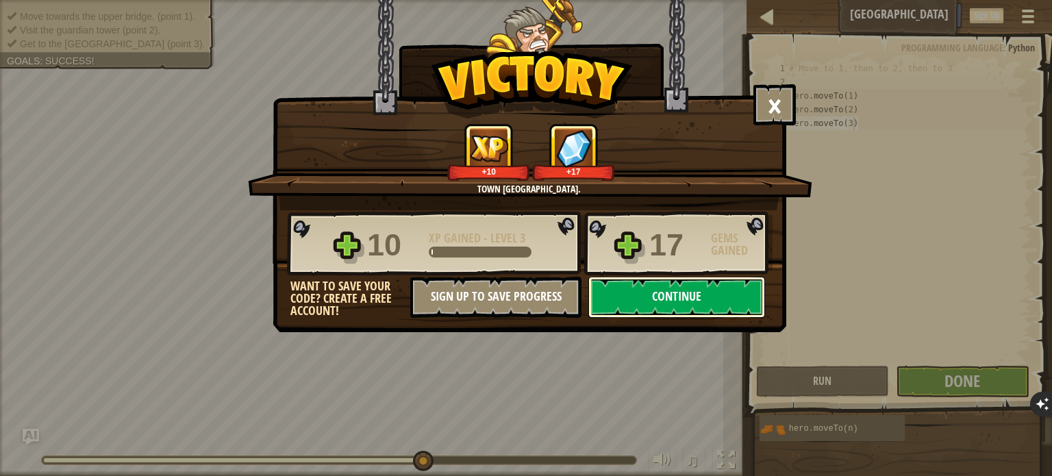
click at [676, 302] on button "Continue" at bounding box center [676, 297] width 177 height 41
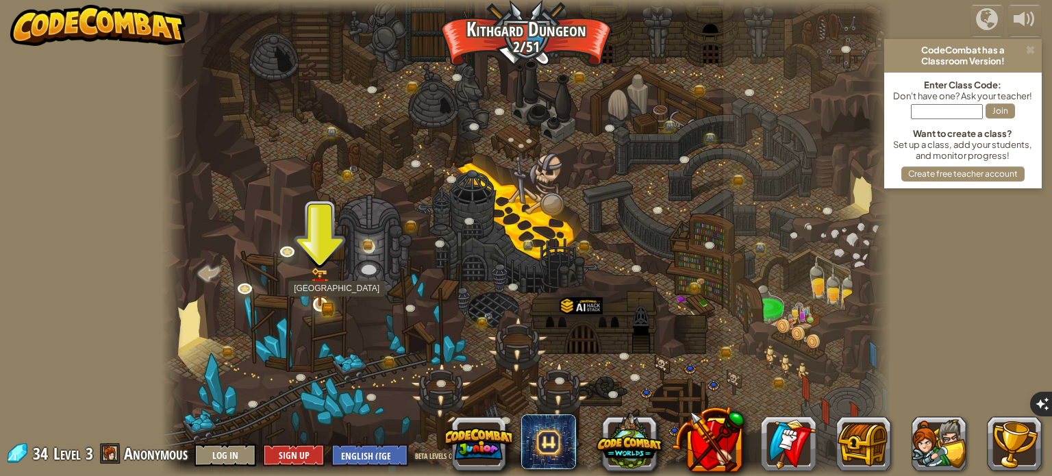
click at [316, 305] on img at bounding box center [320, 286] width 18 height 39
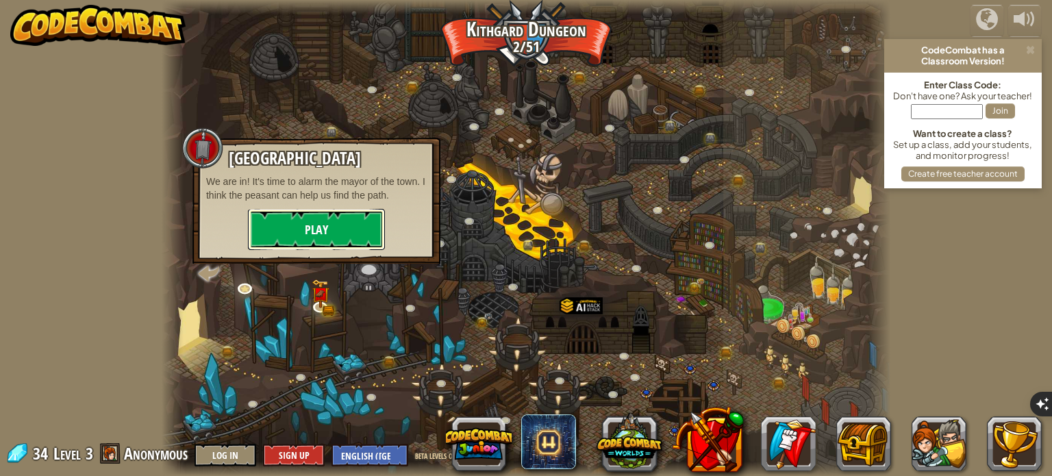
click at [362, 224] on button "Play" at bounding box center [316, 229] width 137 height 41
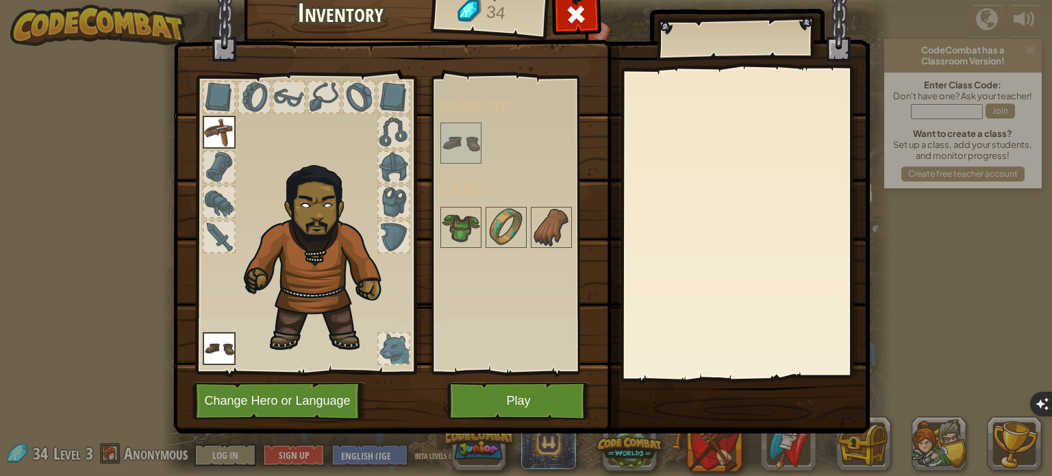
click at [457, 156] on img at bounding box center [461, 143] width 38 height 38
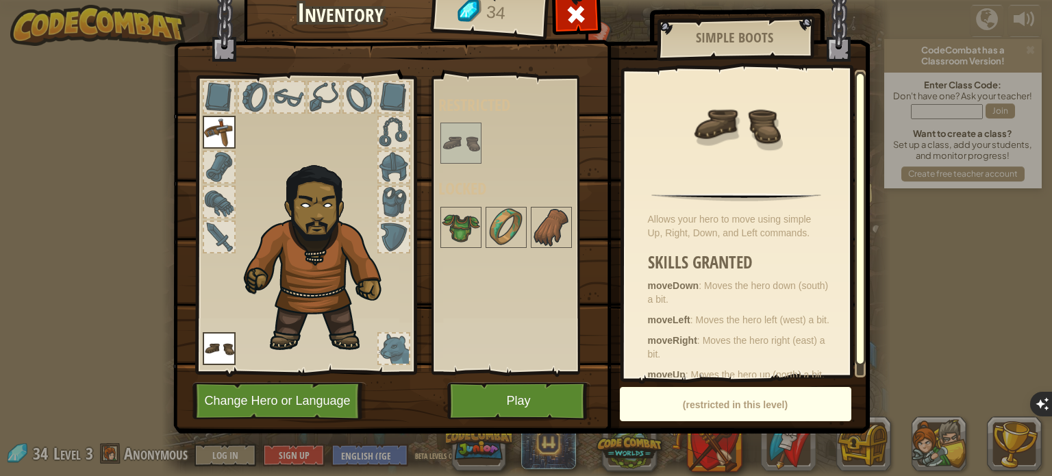
click at [464, 157] on img at bounding box center [461, 143] width 38 height 38
click at [507, 405] on button "Play" at bounding box center [518, 401] width 143 height 38
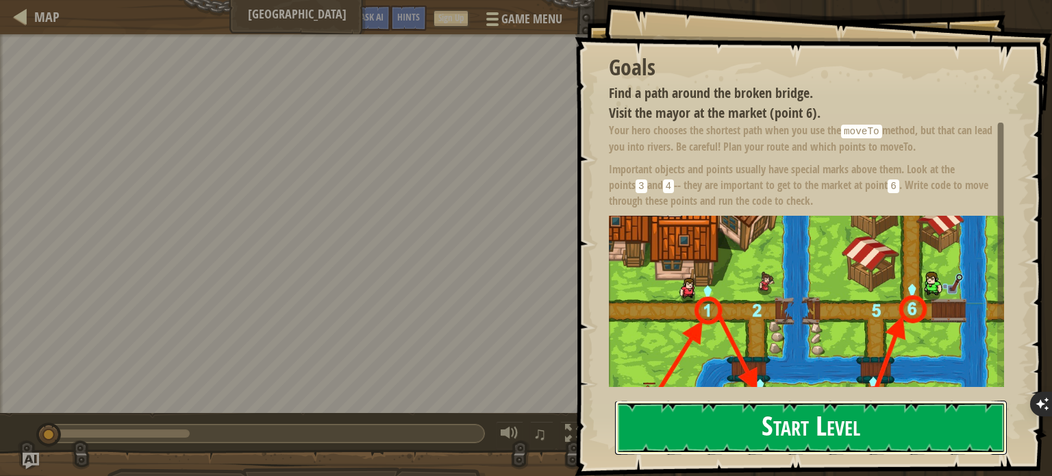
click at [750, 420] on button "Start Level" at bounding box center [811, 428] width 392 height 54
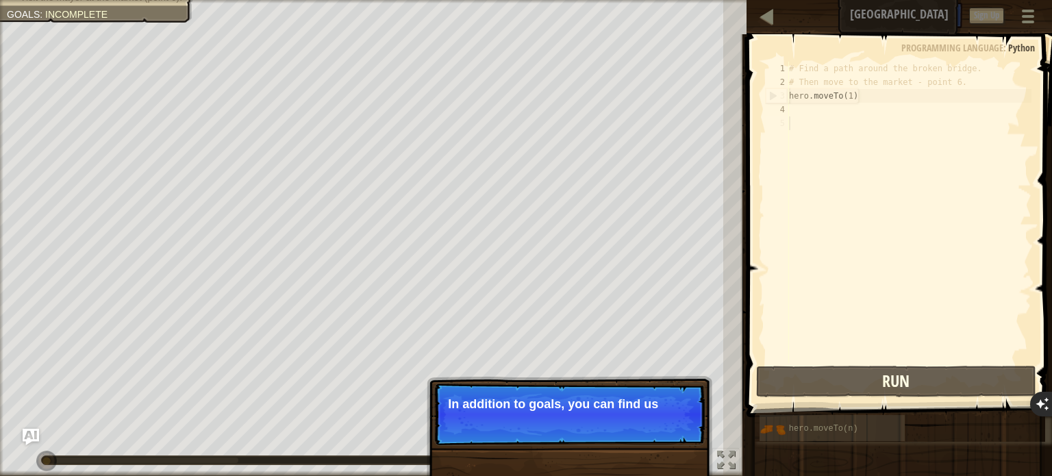
click at [555, 416] on p "Skip (esc) Continue In addition to goals, you can find us" at bounding box center [569, 414] width 272 height 63
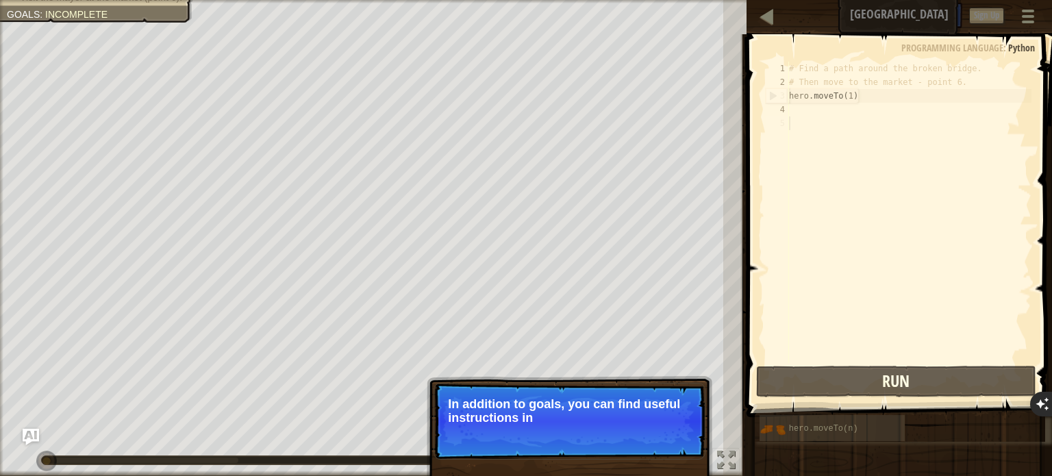
click at [555, 416] on p "In addition to goals, you can find useful instructions in" at bounding box center [569, 410] width 243 height 27
click at [665, 418] on p "In addition to goals, you can find useful instructions in the comments." at bounding box center [569, 410] width 243 height 27
click at [622, 436] on span "Skip (esc)" at bounding box center [609, 436] width 42 height 11
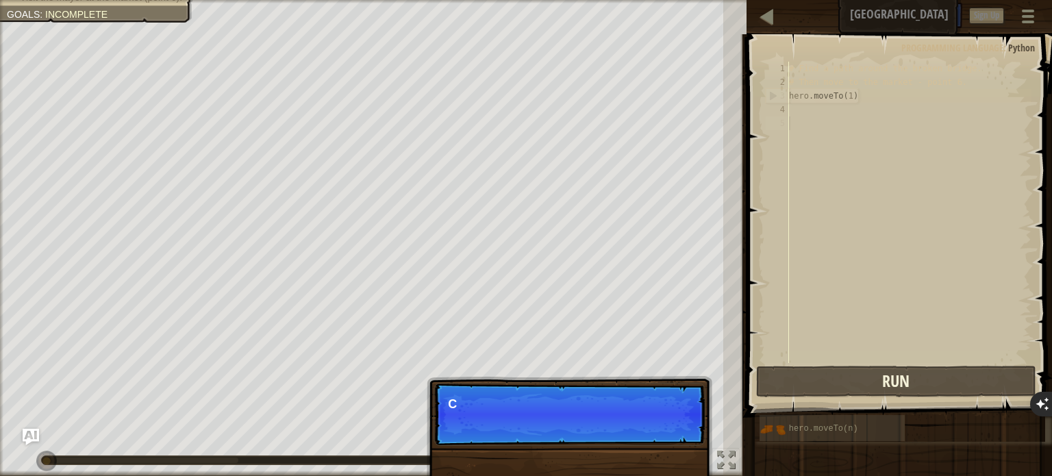
scroll to position [6, 0]
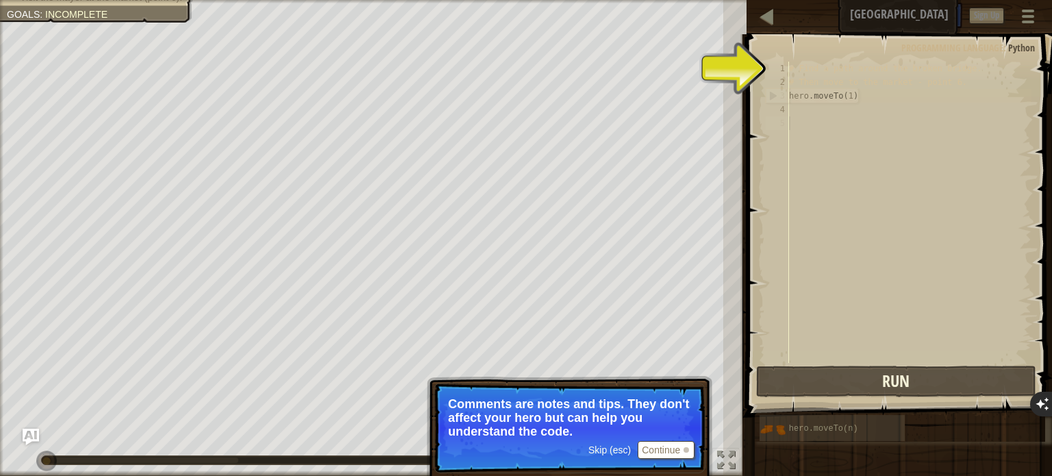
click at [605, 444] on span "Skip (esc)" at bounding box center [609, 449] width 42 height 11
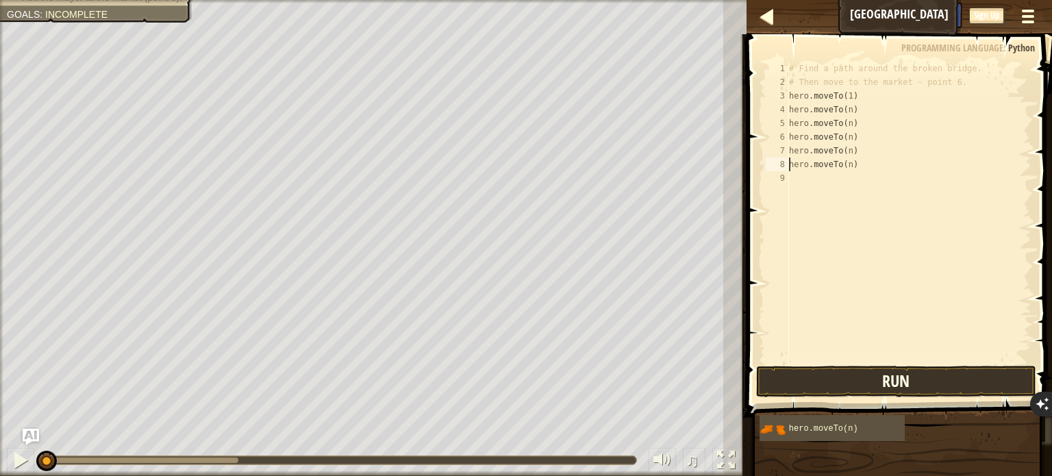
click at [850, 111] on div "# Find a path around the broken bridge. # Then move to the market - point 6. he…" at bounding box center [908, 226] width 245 height 329
click at [839, 139] on div "# Find a path around the broken bridge. # Then move to the market - point 6. he…" at bounding box center [908, 226] width 245 height 329
click at [852, 120] on div "# Find a path around the broken bridge. # Then move to the market - point 6. he…" at bounding box center [908, 226] width 245 height 329
type textarea "hero.moveTo(3)"
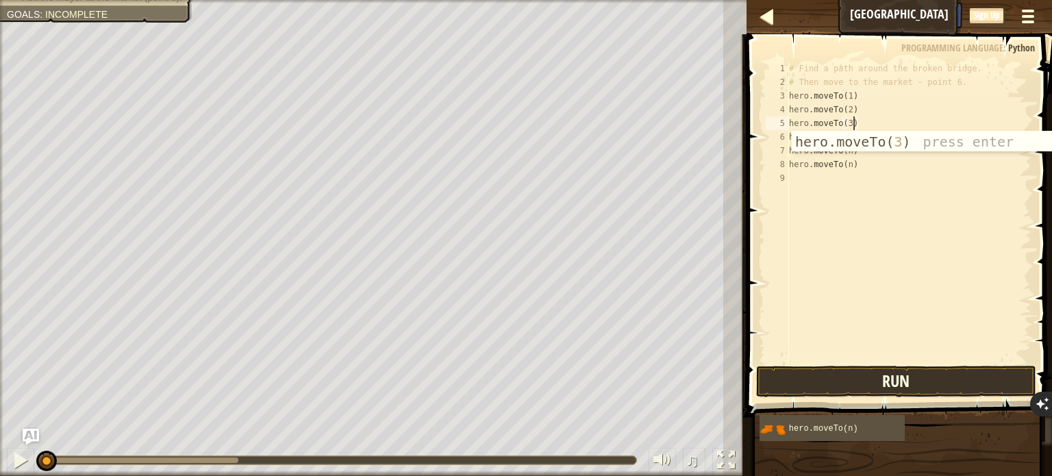
click at [842, 179] on div "# Find a path around the broken bridge. # Then move to the market - point 6. he…" at bounding box center [908, 226] width 245 height 329
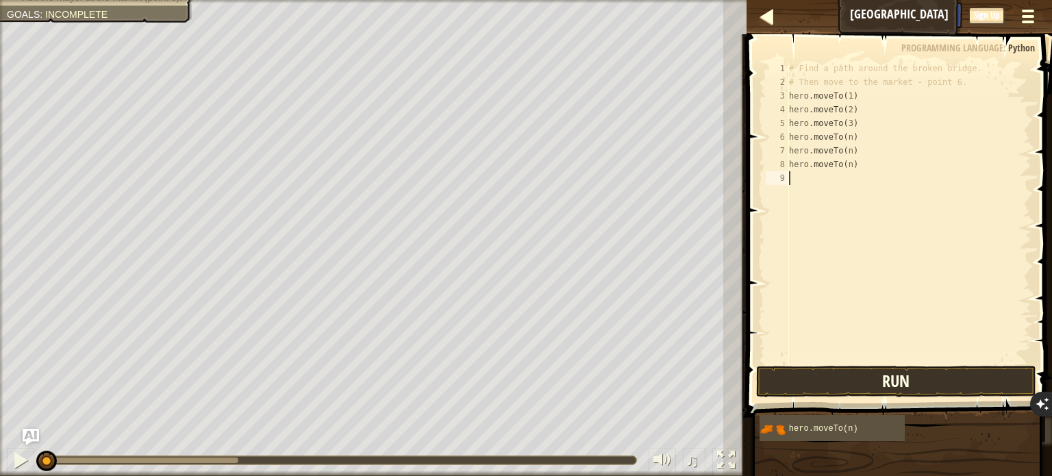
click at [854, 136] on div "# Find a path around the broken bridge. # Then move to the market - point 6. he…" at bounding box center [908, 226] width 245 height 329
click at [843, 169] on div "# Find a path around the broken bridge. # Then move to the market - point 6. he…" at bounding box center [908, 226] width 245 height 329
click at [850, 156] on div "# Find a path around the broken bridge. # Then move to the market - point 6. he…" at bounding box center [908, 226] width 245 height 329
click at [853, 153] on div "# Find a path around the broken bridge. # Then move to the market - point 6. he…" at bounding box center [908, 226] width 245 height 329
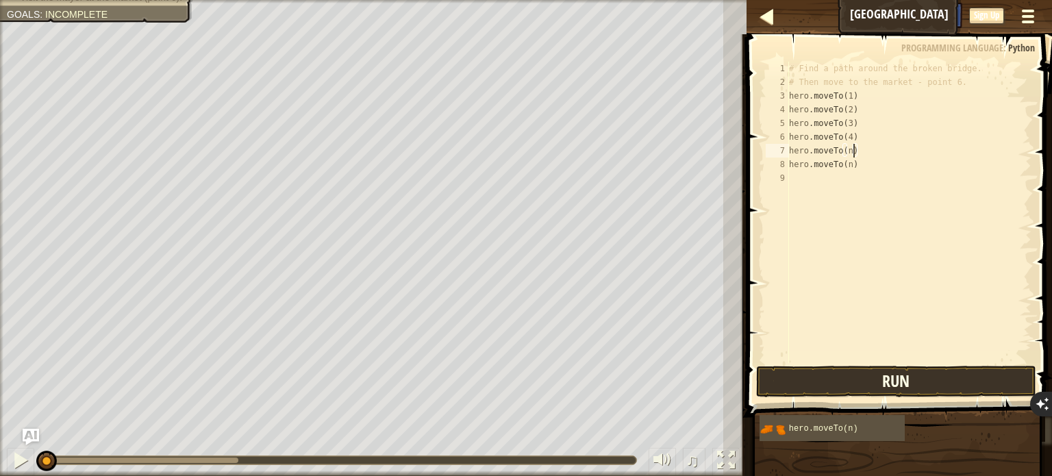
type textarea "hero.moveTo(5)"
click at [856, 201] on div "# Find a path around the broken bridge. # Then move to the market - point 6. he…" at bounding box center [908, 226] width 245 height 329
click at [854, 162] on div "# Find a path around the broken bridge. # Then move to the market - point 6. he…" at bounding box center [908, 226] width 245 height 329
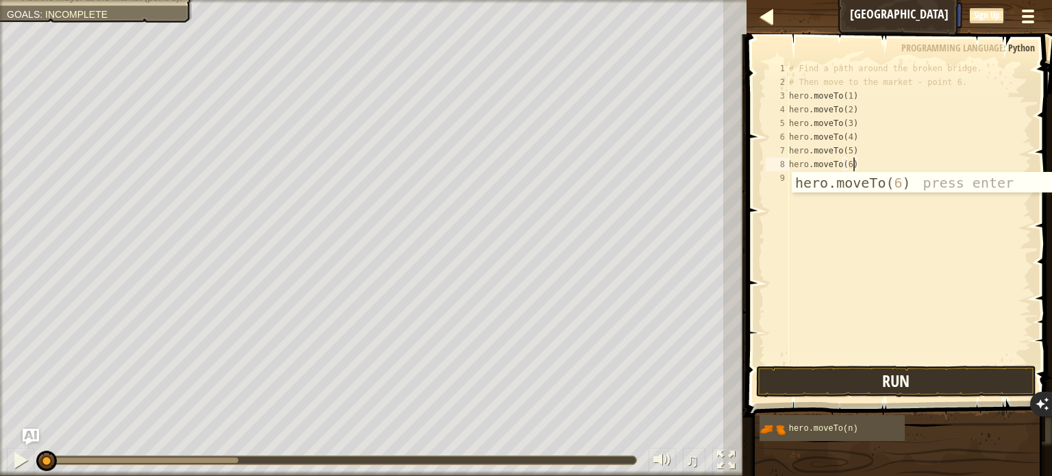
type textarea "hero.moveTo(6)"
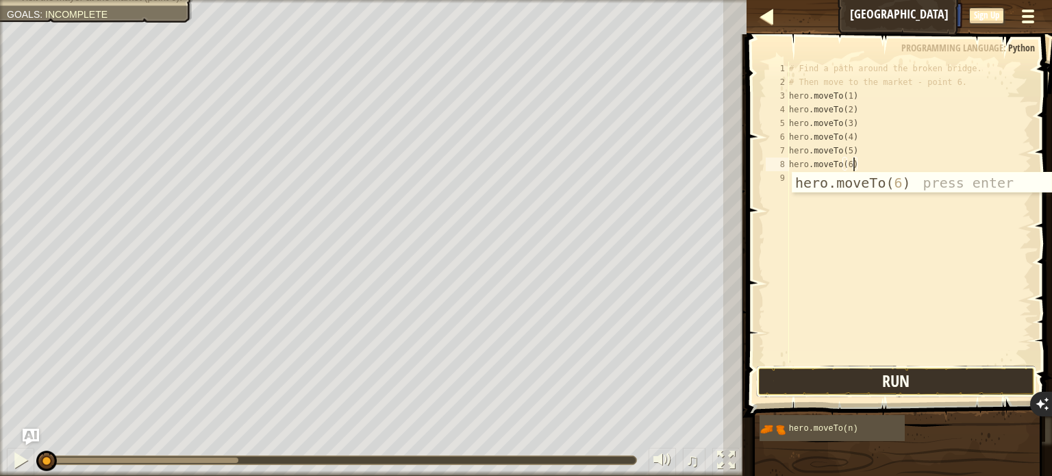
click at [880, 372] on button "Run" at bounding box center [896, 381] width 280 height 31
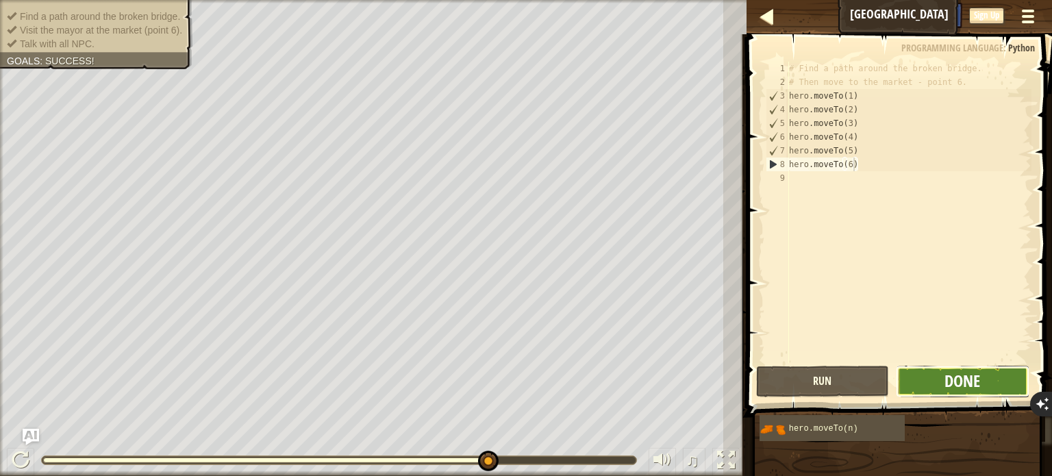
click at [953, 381] on span "Done" at bounding box center [962, 381] width 36 height 22
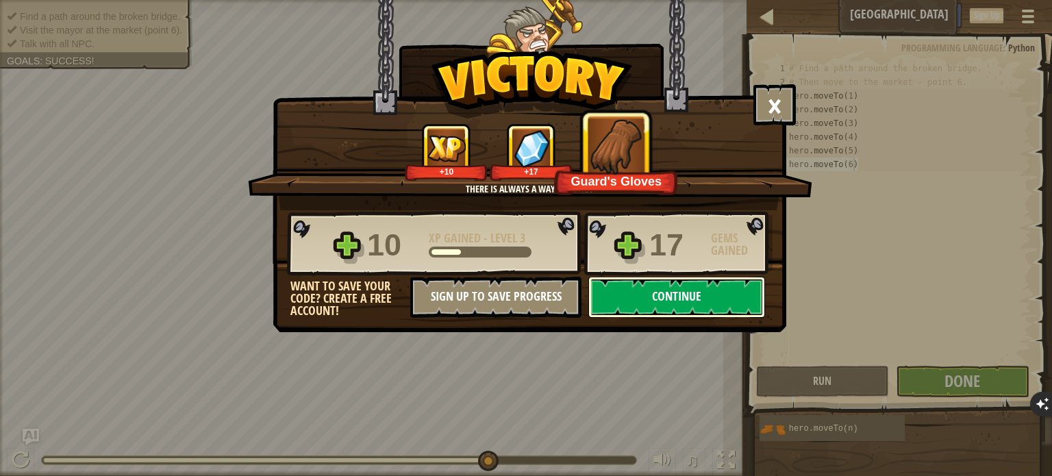
click at [665, 290] on button "Continue" at bounding box center [676, 297] width 177 height 41
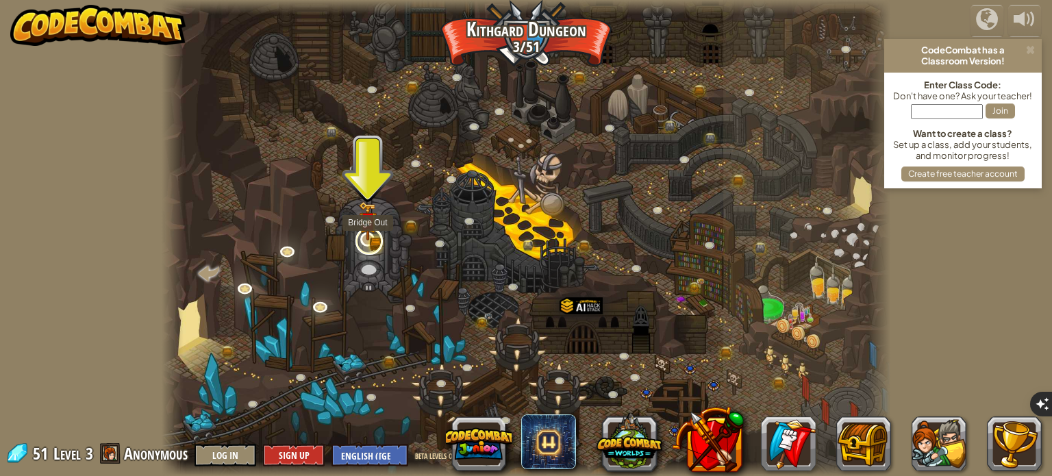
click at [357, 242] on link at bounding box center [368, 240] width 27 height 27
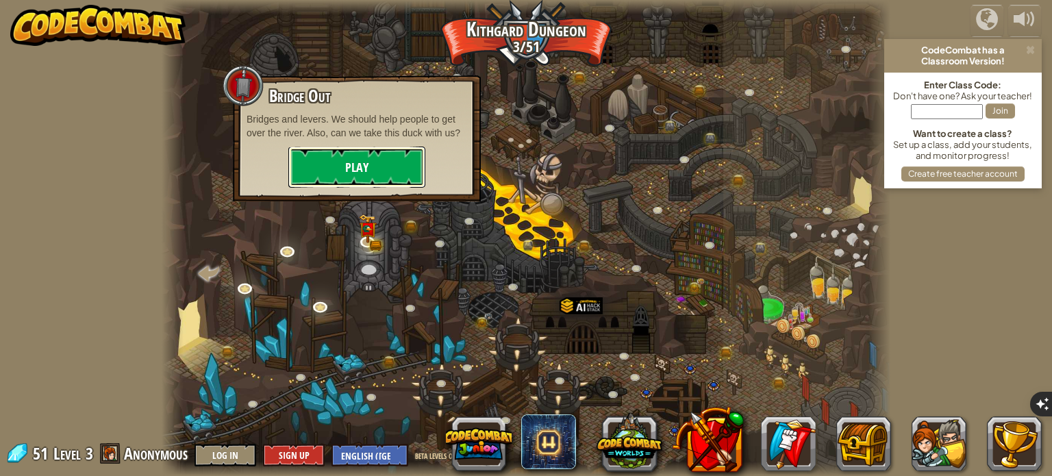
click at [345, 178] on button "Play" at bounding box center [356, 167] width 137 height 41
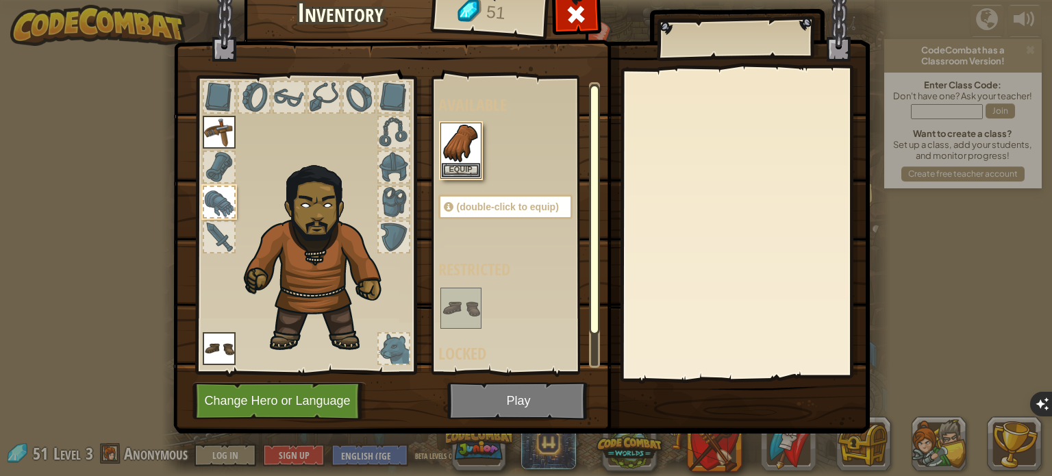
click at [345, 178] on img at bounding box center [321, 254] width 168 height 199
click at [210, 174] on div at bounding box center [219, 167] width 30 height 30
click at [443, 168] on button "Equip" at bounding box center [461, 169] width 38 height 14
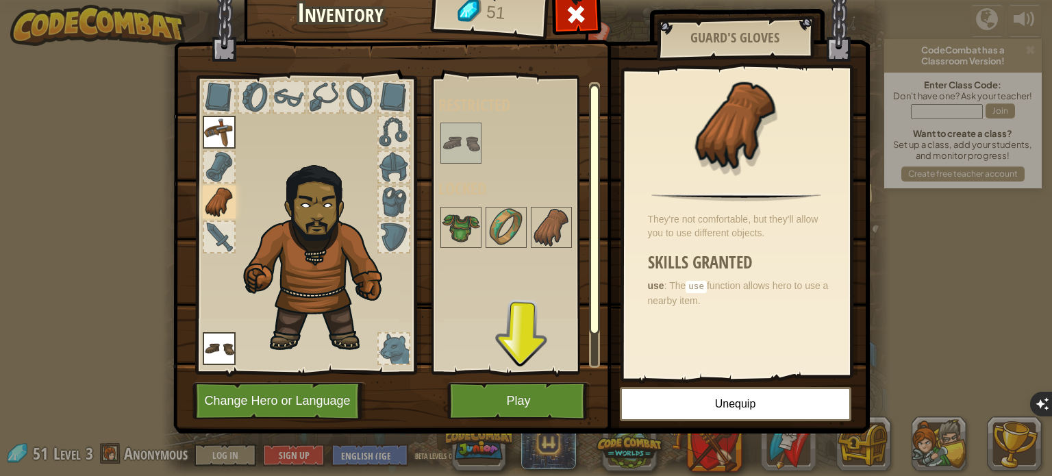
click at [453, 266] on div "Available Equip Equip (double-click to equip) Restricted Locked" at bounding box center [519, 224] width 162 height 285
click at [450, 249] on div at bounding box center [519, 227] width 162 height 45
click at [450, 214] on img at bounding box center [461, 227] width 38 height 38
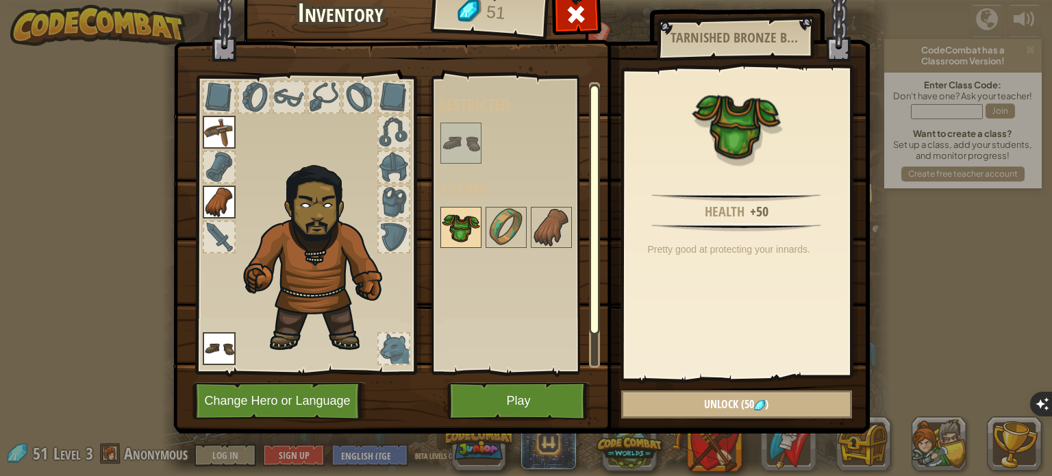
click at [480, 224] on div at bounding box center [460, 227] width 41 height 41
click at [511, 228] on img at bounding box center [506, 227] width 38 height 38
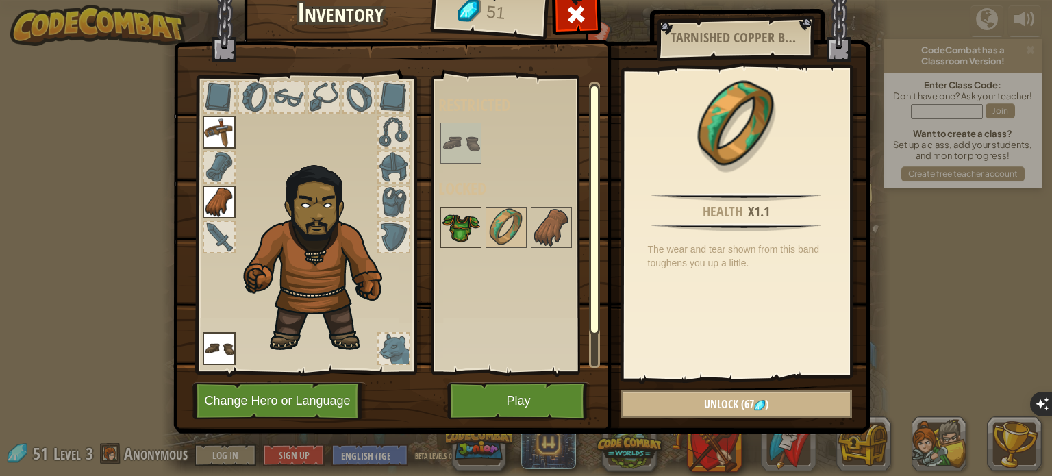
click at [465, 231] on img at bounding box center [461, 227] width 38 height 38
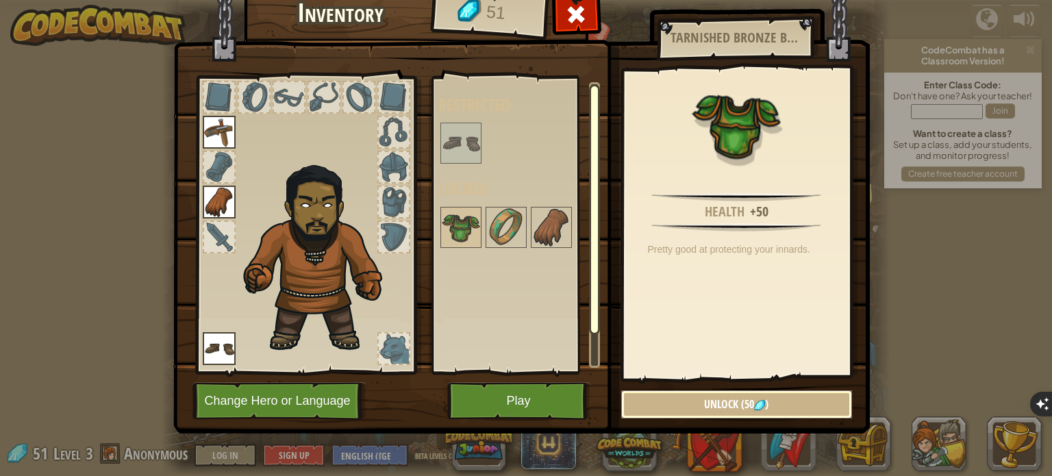
click at [650, 414] on button "Unlock (50 )" at bounding box center [736, 404] width 231 height 28
click at [650, 414] on button "Confirm" at bounding box center [736, 404] width 231 height 28
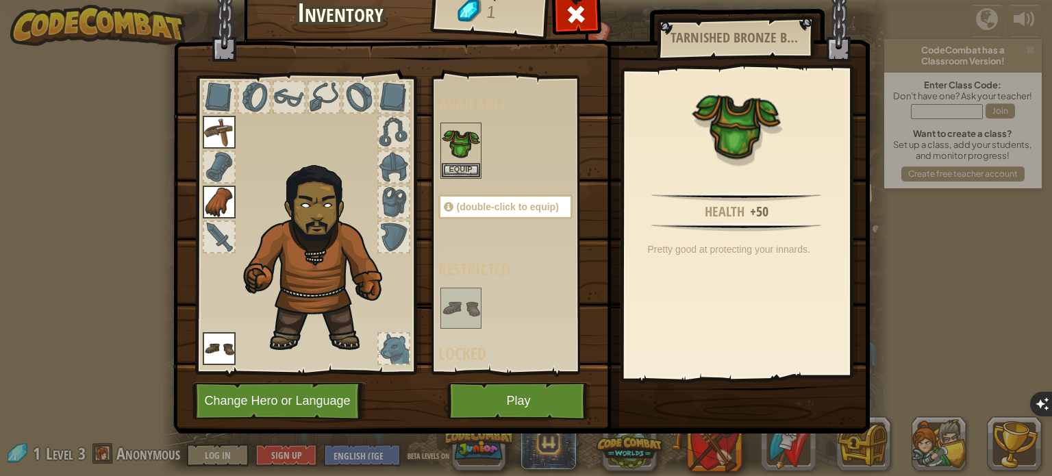
click at [535, 356] on h4 "Locked" at bounding box center [519, 353] width 162 height 18
click at [455, 165] on button "Equip" at bounding box center [461, 169] width 38 height 14
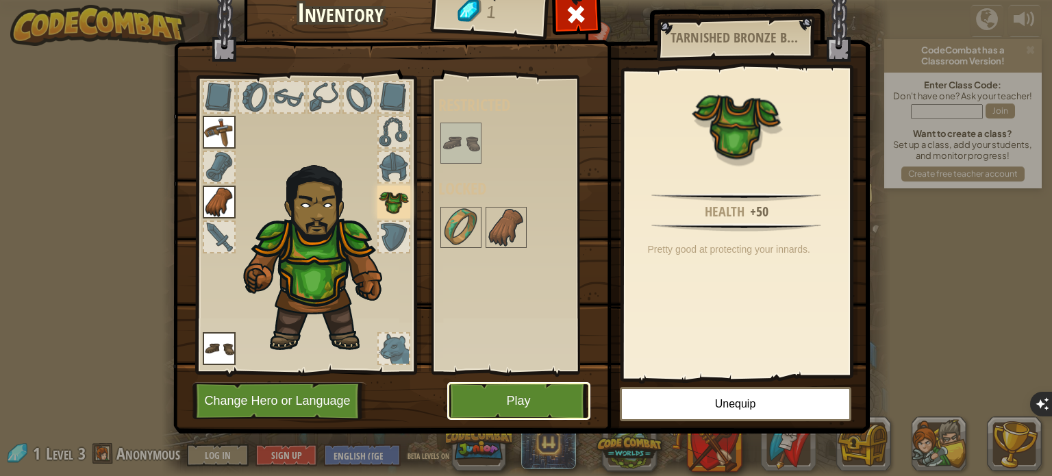
click at [535, 412] on button "Play" at bounding box center [518, 401] width 143 height 38
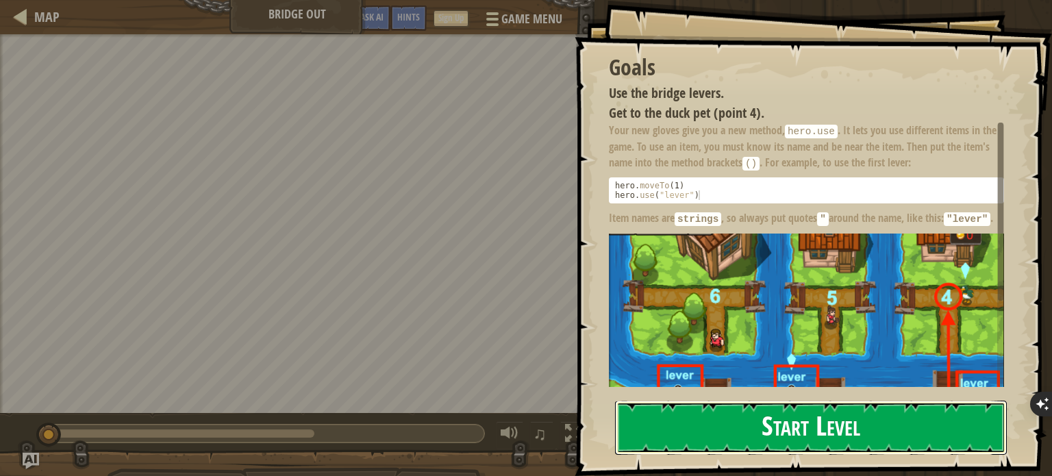
click at [697, 433] on button "Start Level" at bounding box center [811, 428] width 392 height 54
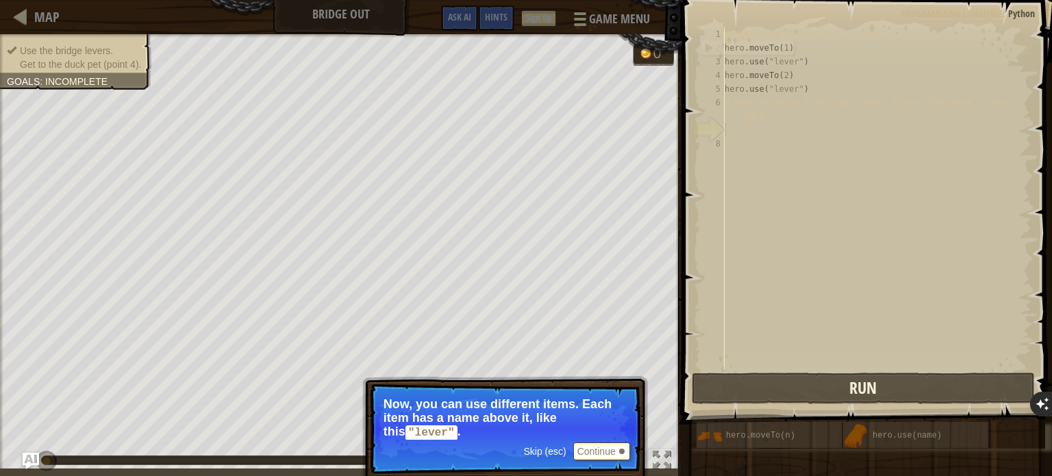
click at [605, 450] on button "Continue" at bounding box center [601, 451] width 57 height 18
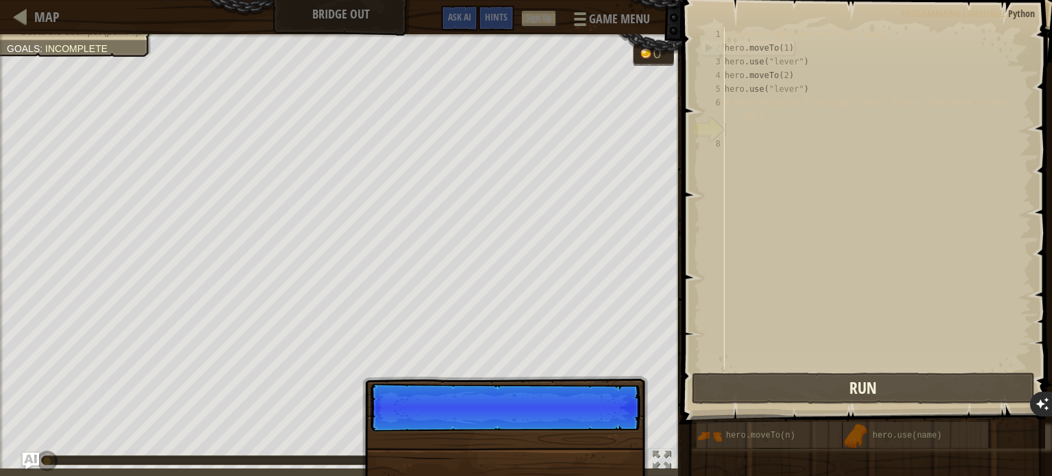
scroll to position [6, 0]
